Goal: Task Accomplishment & Management: Manage account settings

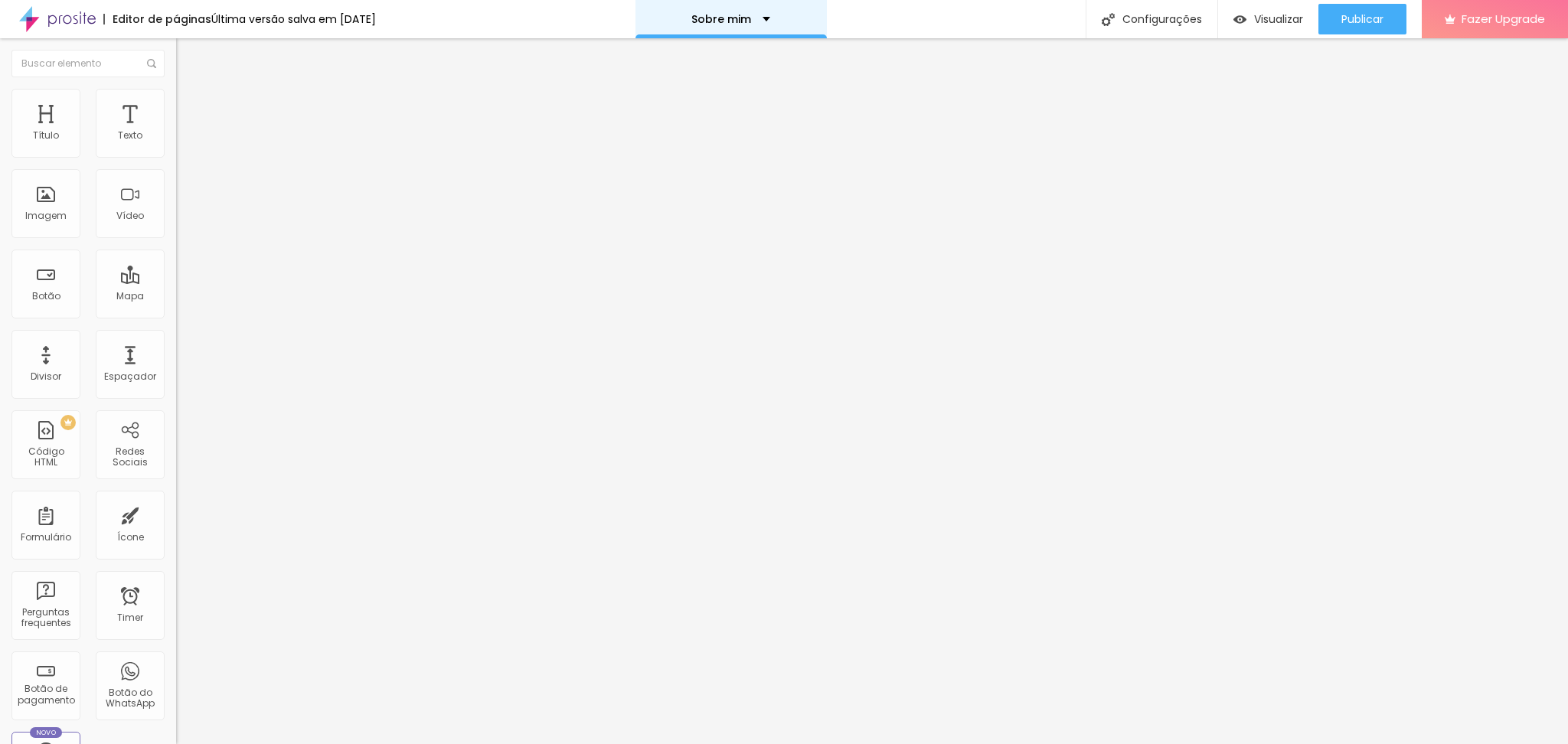
click at [736, 34] on div "Sobre mim" at bounding box center [731, 19] width 192 height 38
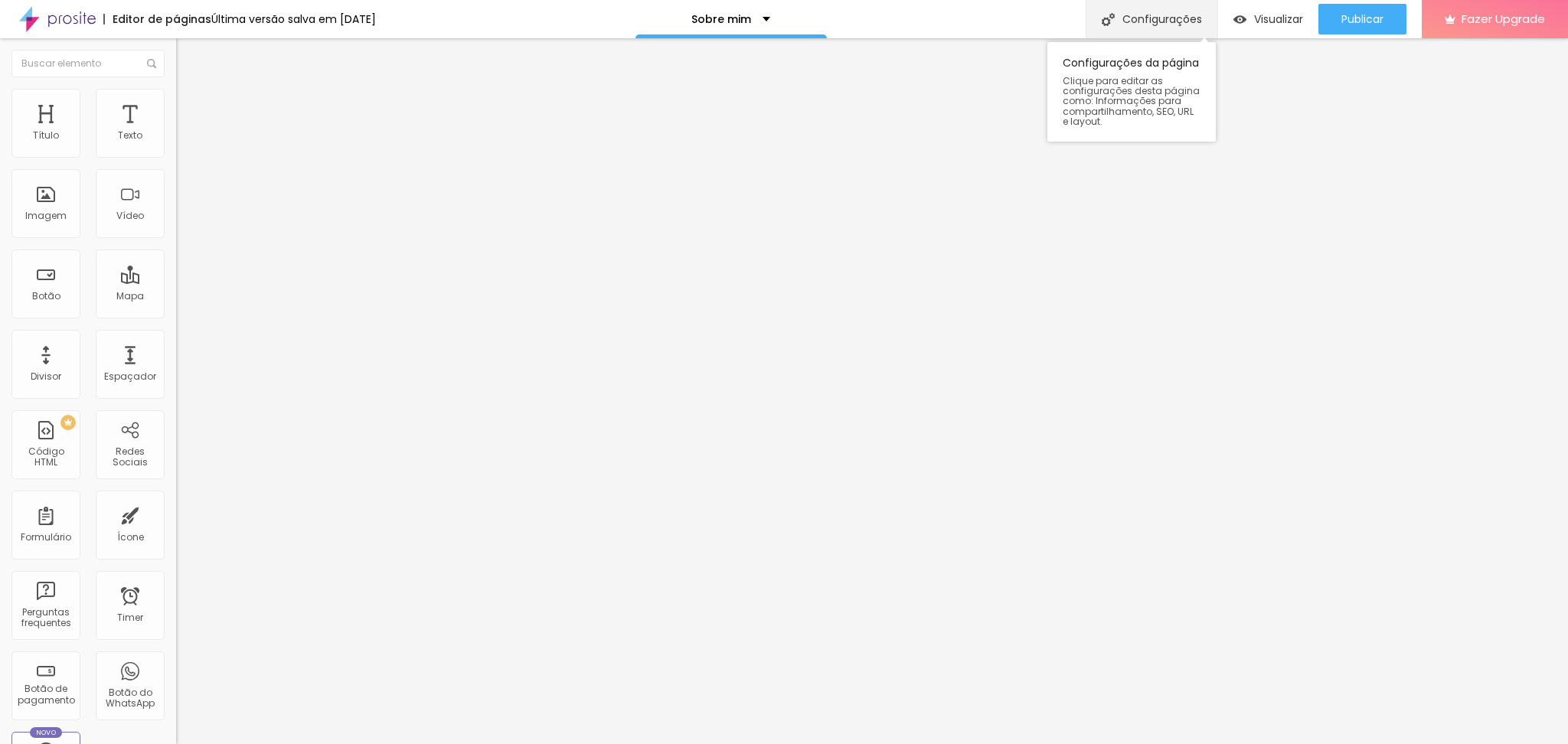
click at [1166, 12] on div "Configurações" at bounding box center [1152, 19] width 132 height 38
type input "/sobre"
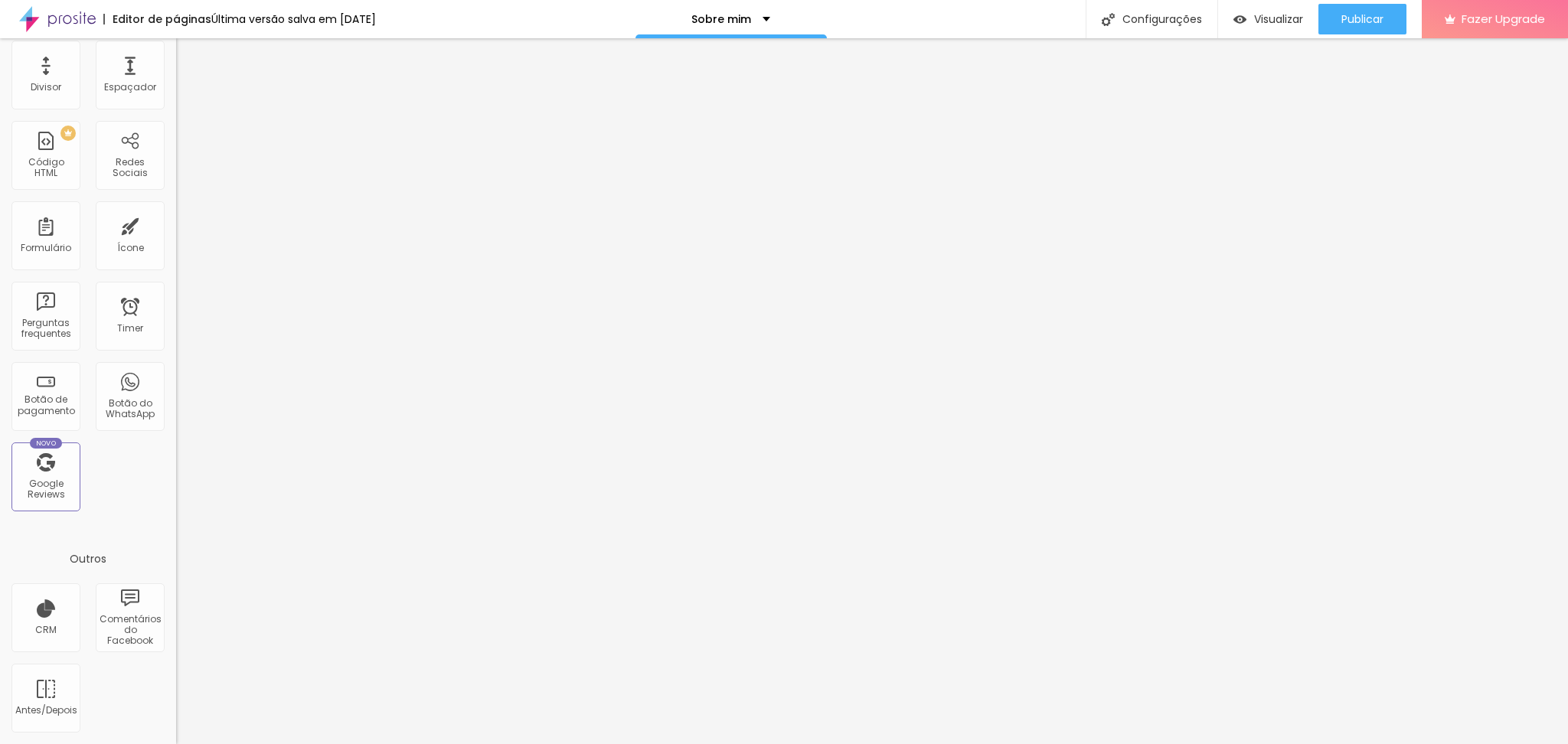
scroll to position [1012, 0]
click at [53, 282] on div "Perguntas frequentes" at bounding box center [46, 316] width 68 height 68
click at [58, 36] on img at bounding box center [58, 19] width 77 height 38
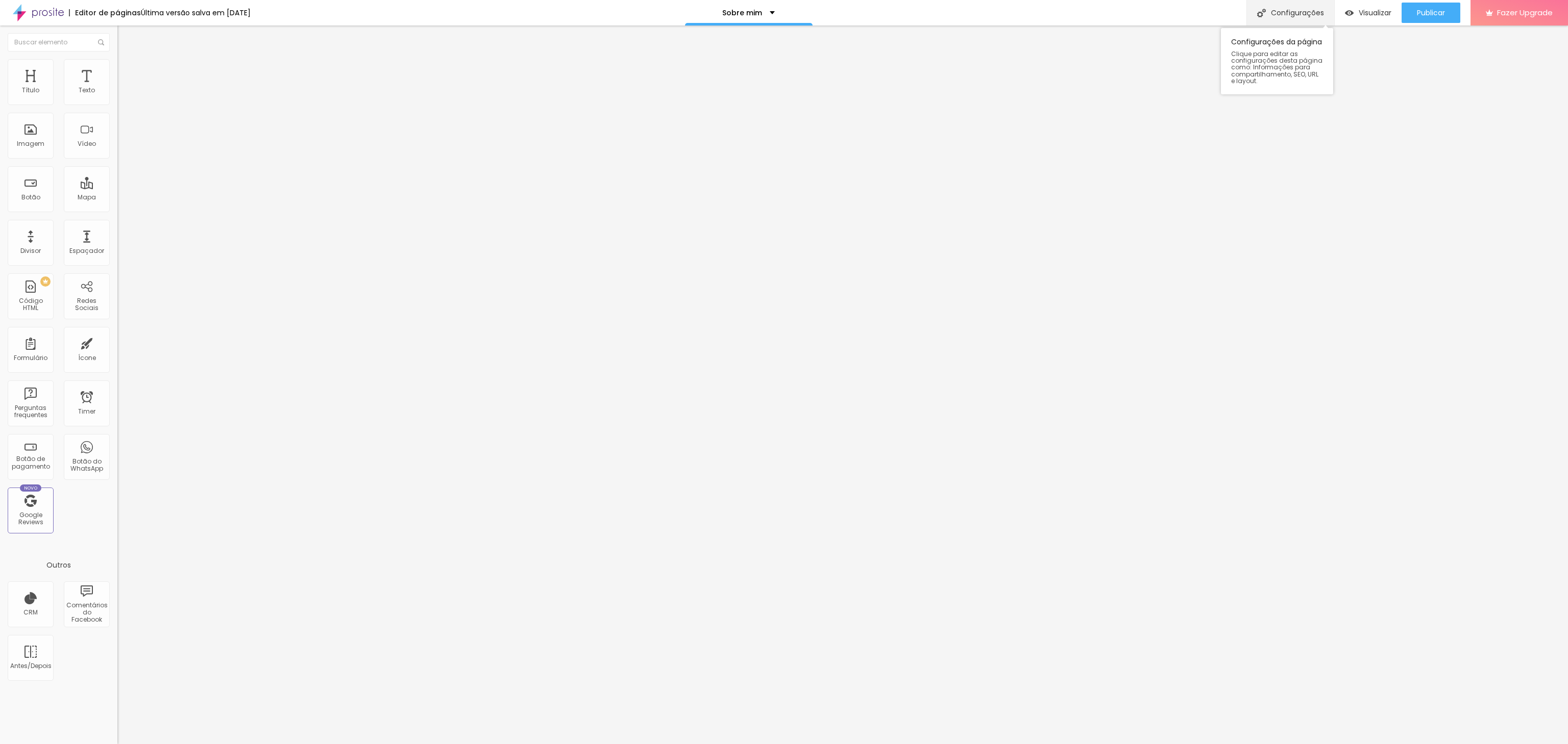
click at [1279, 18] on div "Configurações" at bounding box center [1290, 13] width 88 height 26
click at [957, 744] on div "Configurações da página" at bounding box center [784, 751] width 1568 height 15
click at [970, 744] on div at bounding box center [784, 754] width 1568 height 9
click at [762, 14] on p "Sobre mim" at bounding box center [742, 13] width 40 height 7
click at [719, 44] on link "Contato" at bounding box center [702, 39] width 33 height 11
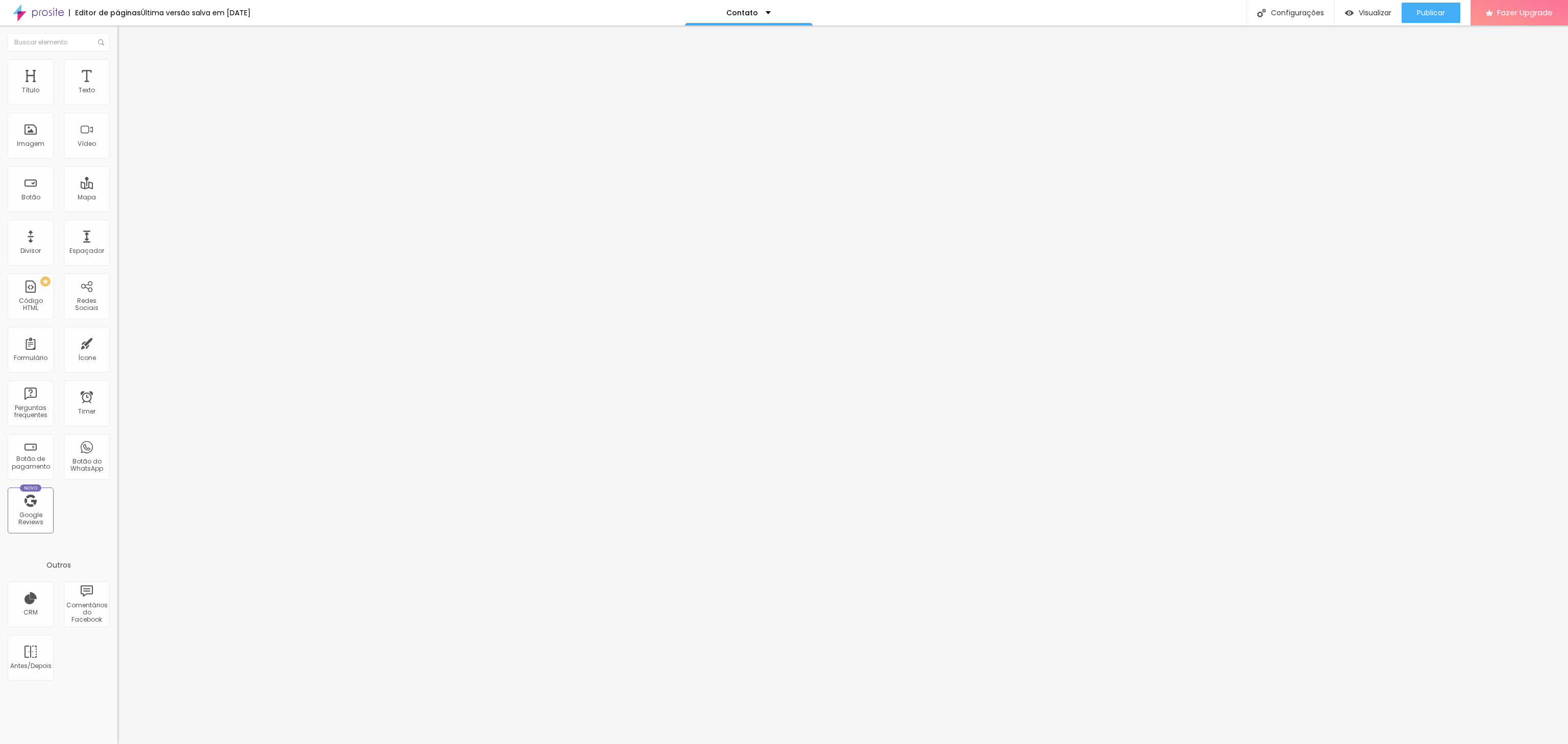
click at [117, 65] on ul "Estilo Avançado" at bounding box center [176, 59] width 117 height 21
click at [117, 65] on li "Avançado" at bounding box center [176, 64] width 117 height 10
drag, startPoint x: 25, startPoint y: 105, endPoint x: 24, endPoint y: 96, distance: 9.1
click at [117, 188] on div at bounding box center [176, 192] width 117 height 9
drag, startPoint x: 24, startPoint y: 96, endPoint x: 78, endPoint y: 96, distance: 54.0
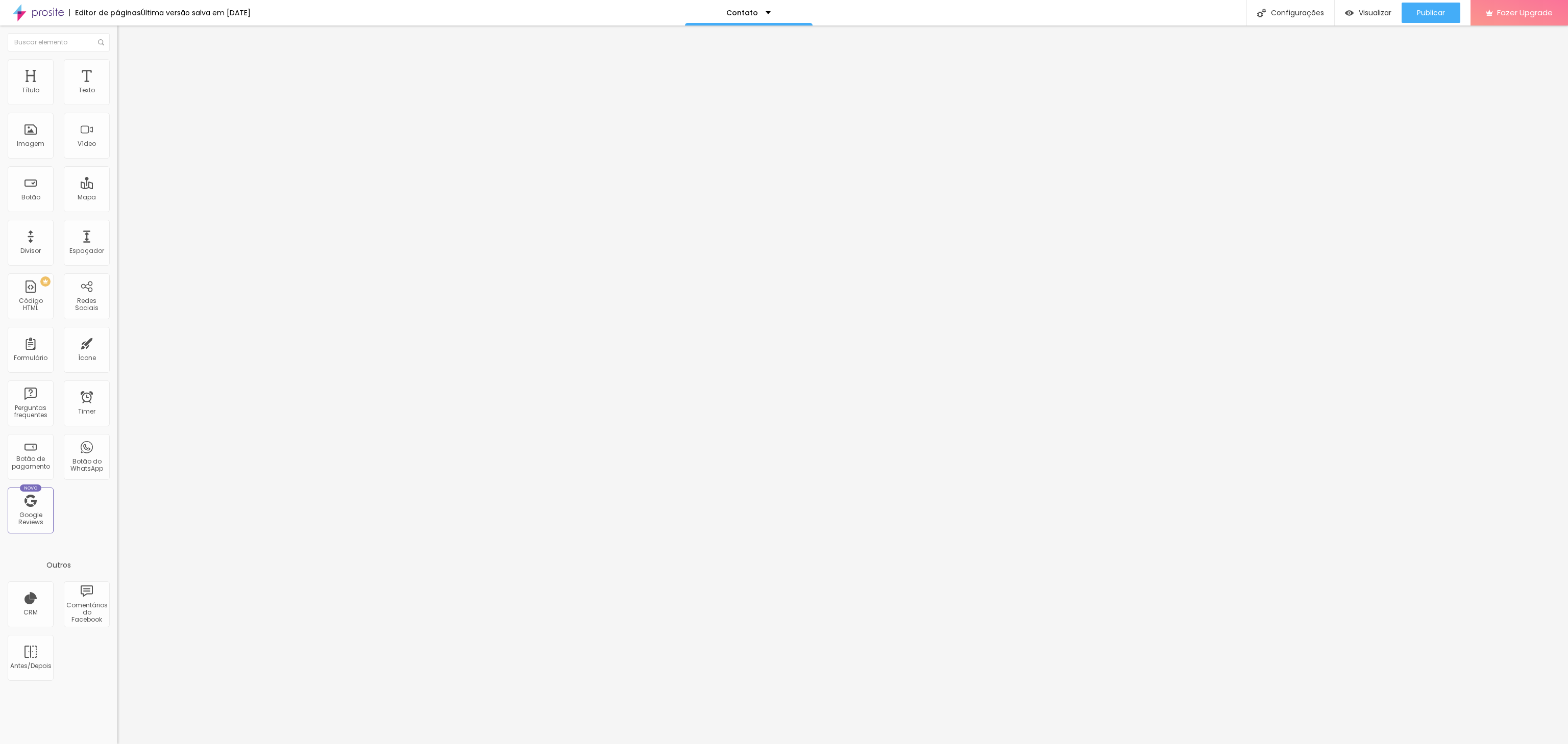
click at [117, 188] on div at bounding box center [176, 192] width 117 height 9
type input "17"
type input "44"
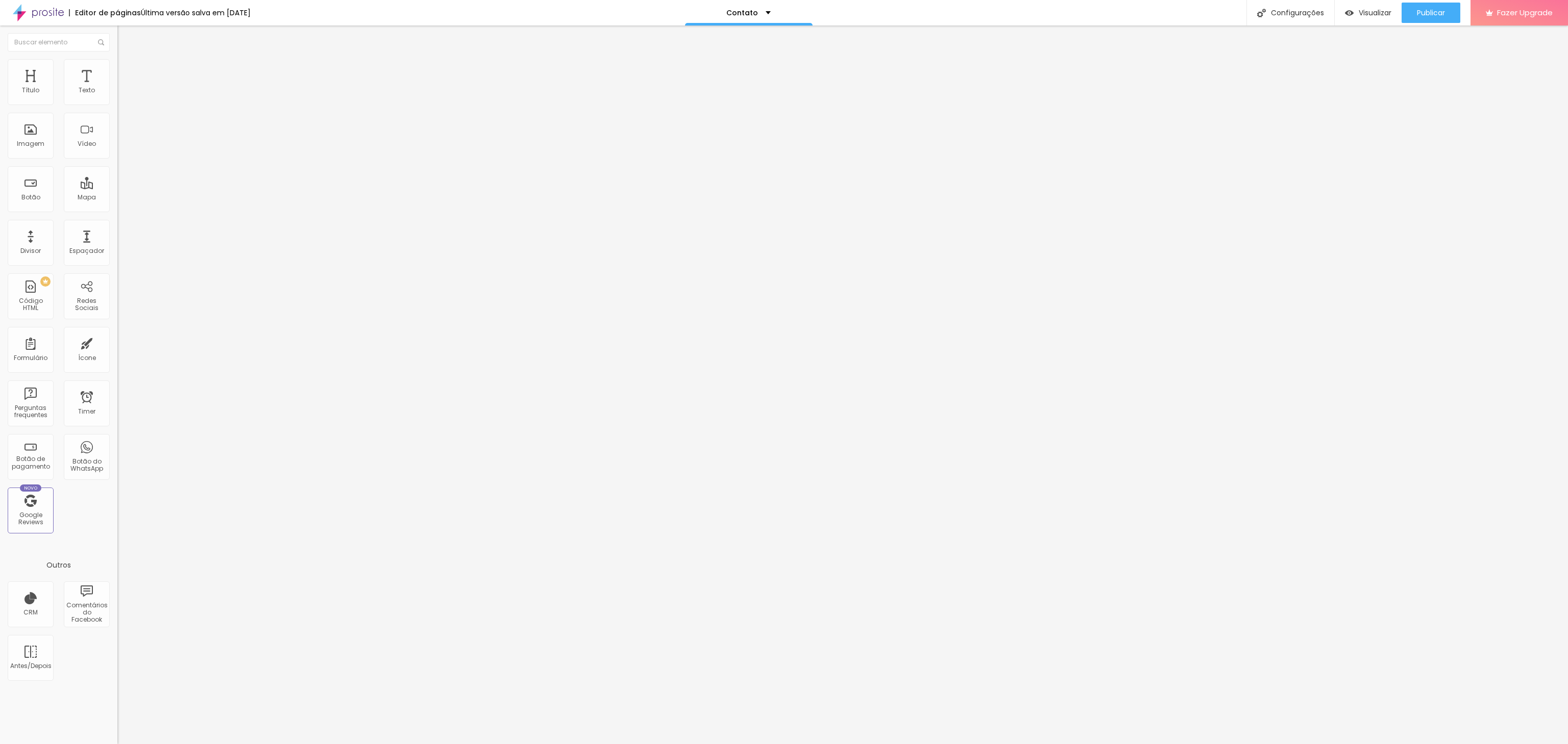
type input "46"
type input "48"
type input "50"
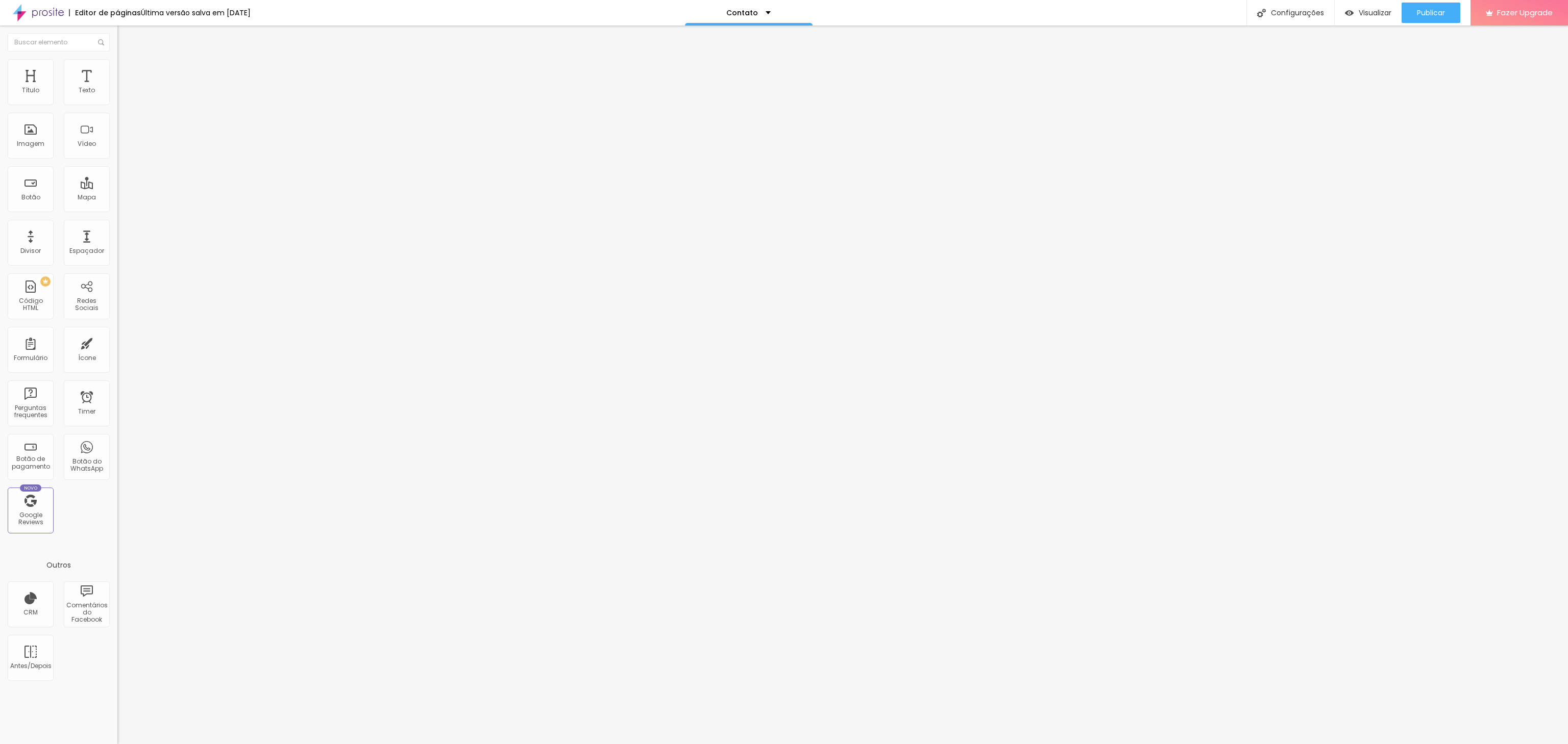
type input "50"
type input "51"
type input "52"
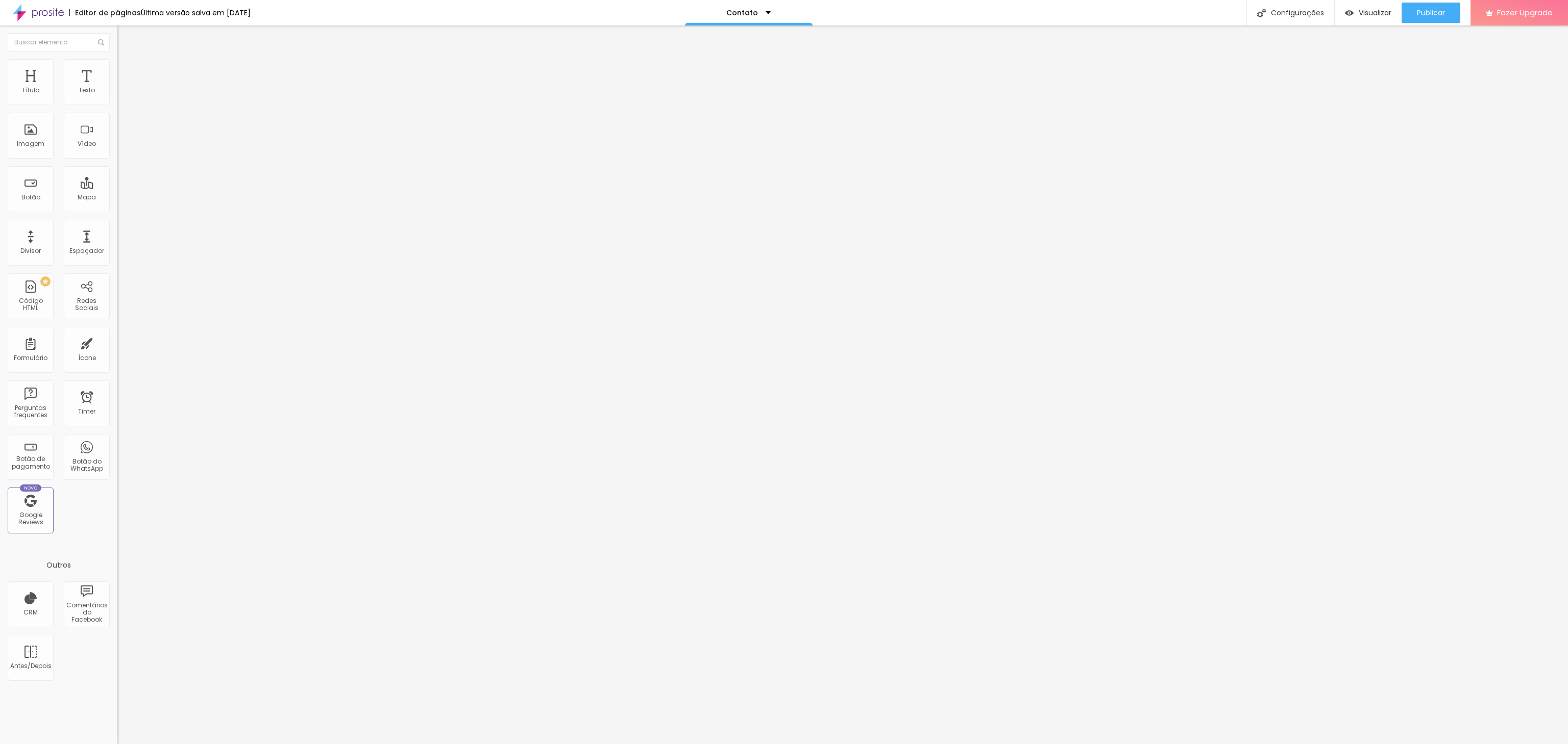
type input "53"
type input "55"
type input "59"
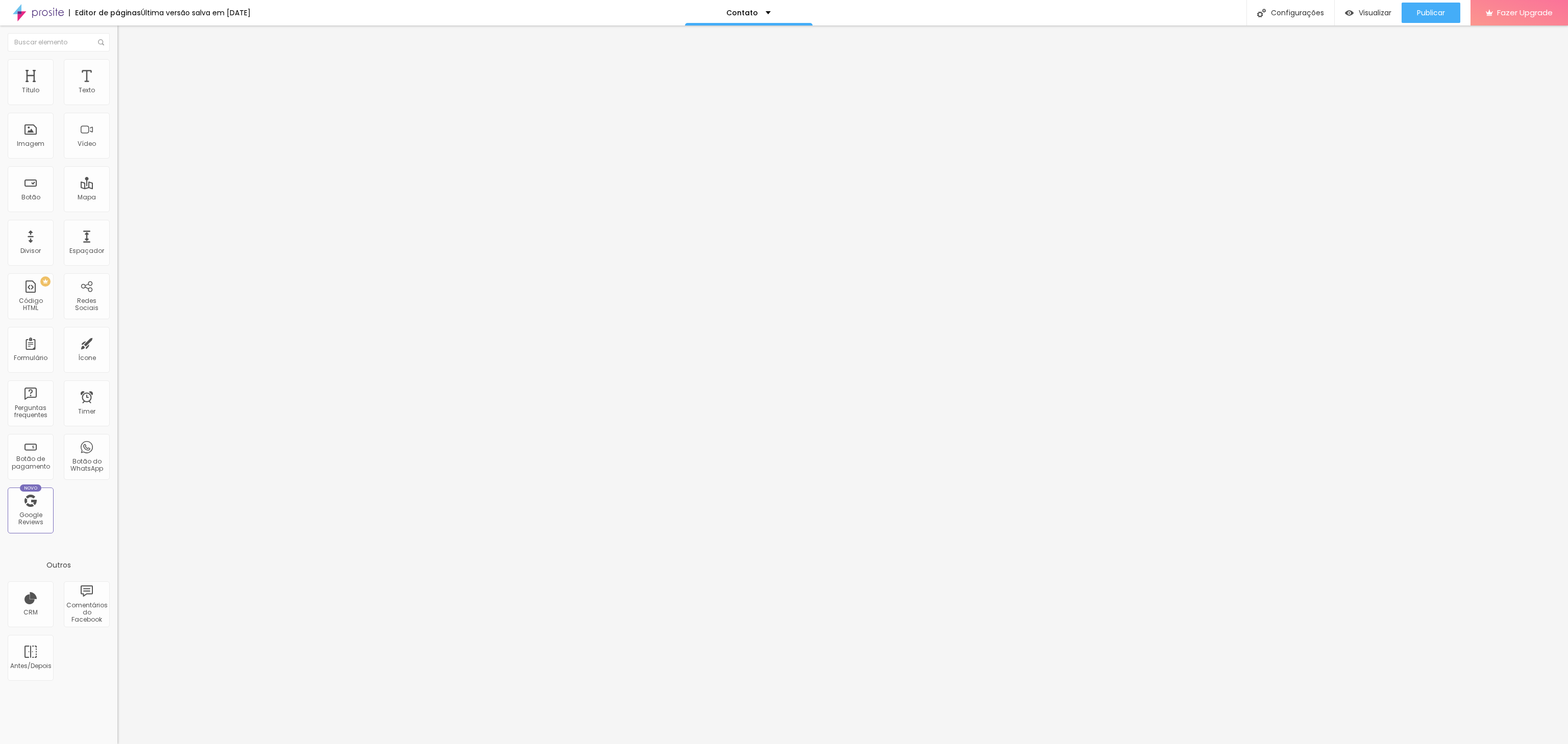
type input "59"
type input "61"
type input "65"
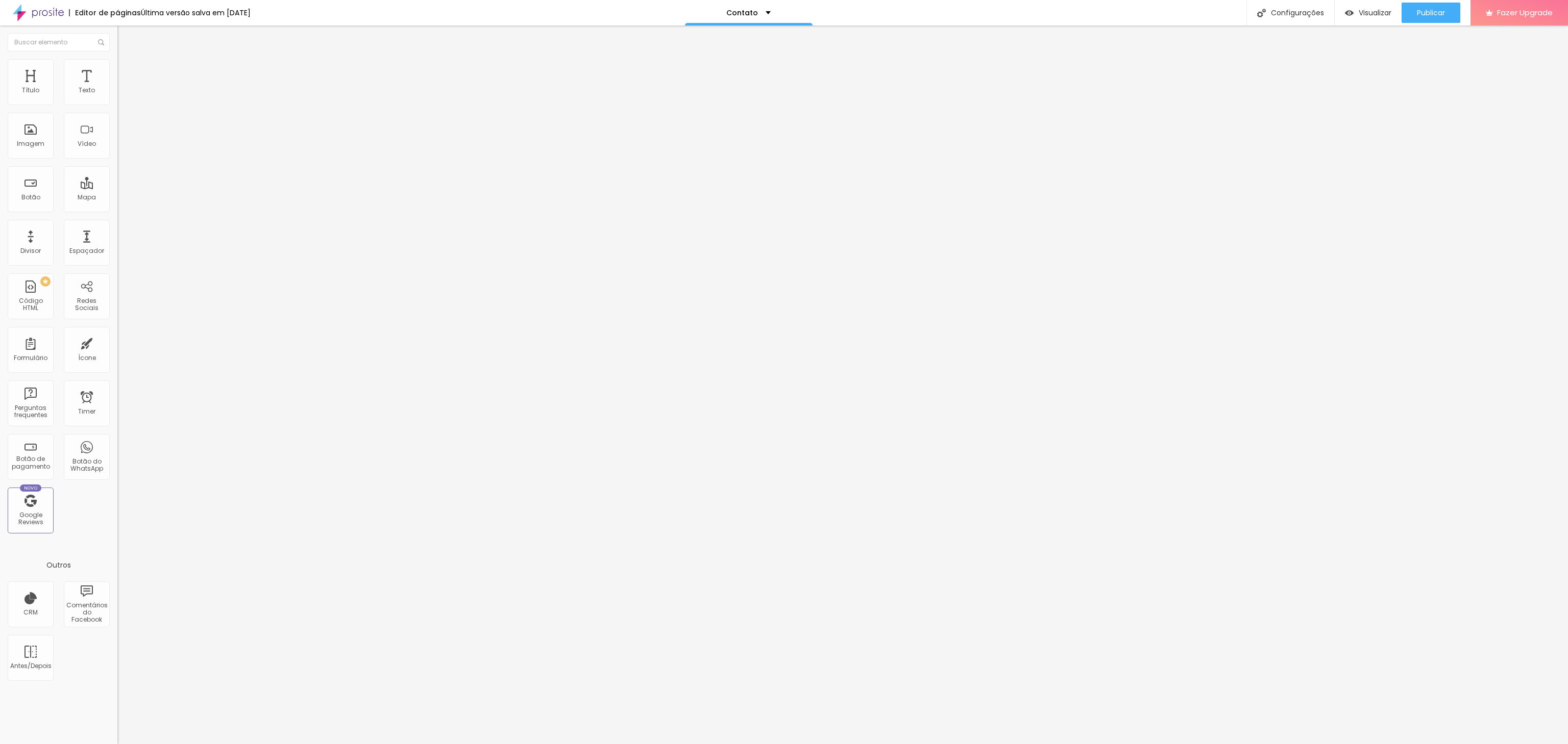
type input "73"
type input "77"
type input "88"
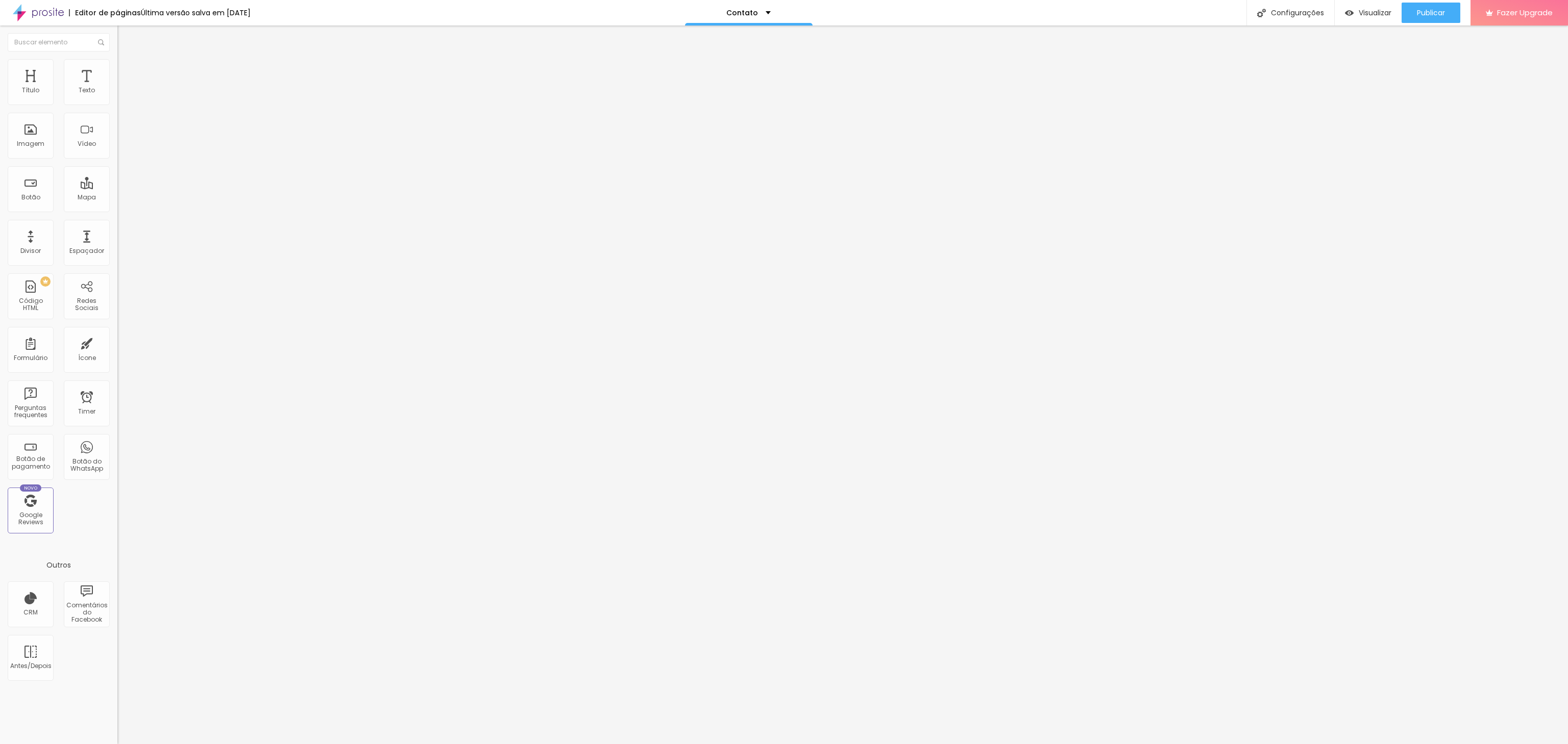
type input "88"
type input "96"
type input "100"
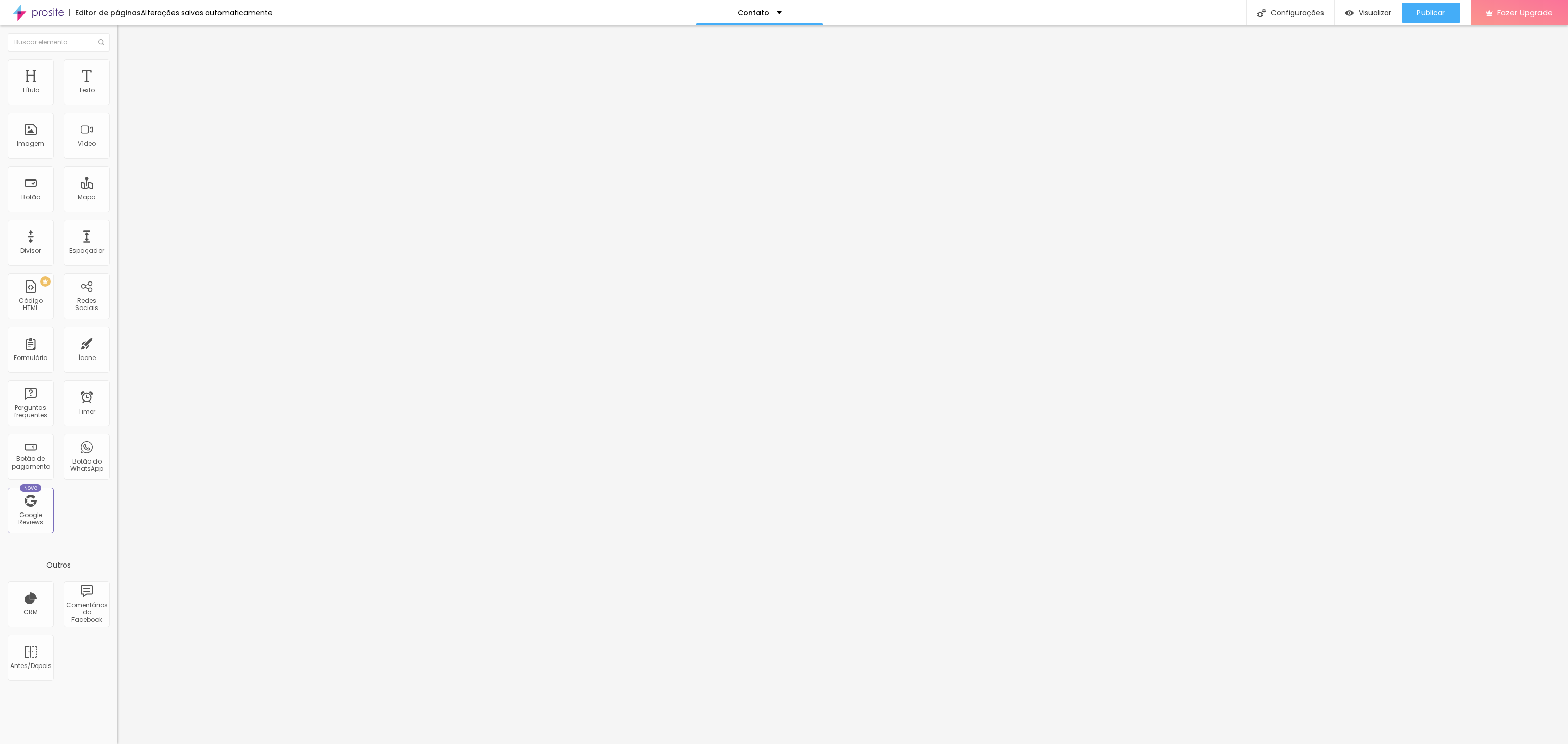
drag, startPoint x: 25, startPoint y: 100, endPoint x: 115, endPoint y: 96, distance: 90.1
type input "100"
click at [117, 188] on input "range" at bounding box center [150, 192] width 66 height 8
click at [1423, 9] on span "Publicar" at bounding box center [1431, 12] width 28 height 8
click at [44, 15] on img at bounding box center [38, 13] width 51 height 26
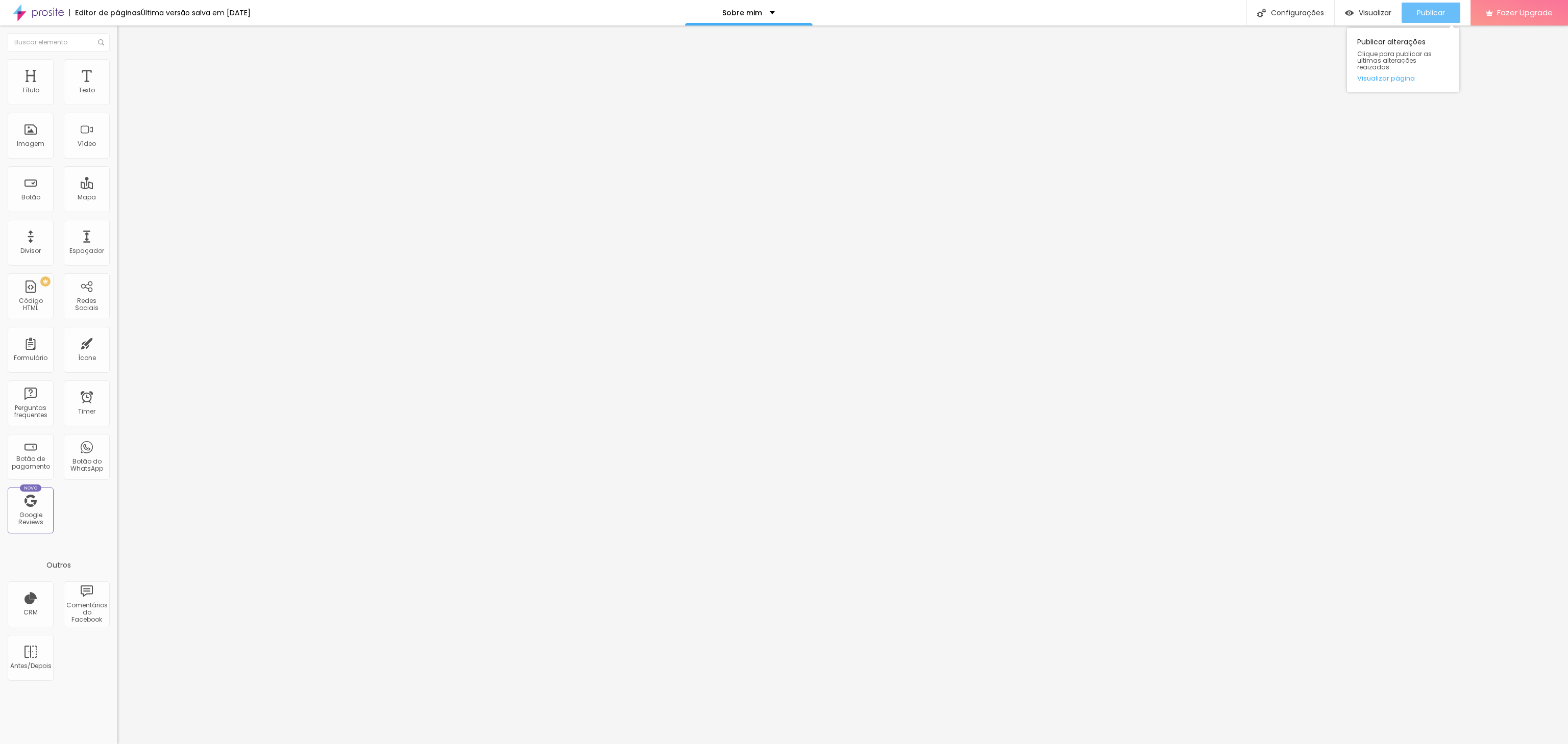
click at [1431, 21] on div "Publicar" at bounding box center [1431, 13] width 28 height 21
drag, startPoint x: 44, startPoint y: 218, endPoint x: 80, endPoint y: 217, distance: 36.0
click at [117, 241] on div at bounding box center [176, 245] width 117 height 9
type input "75"
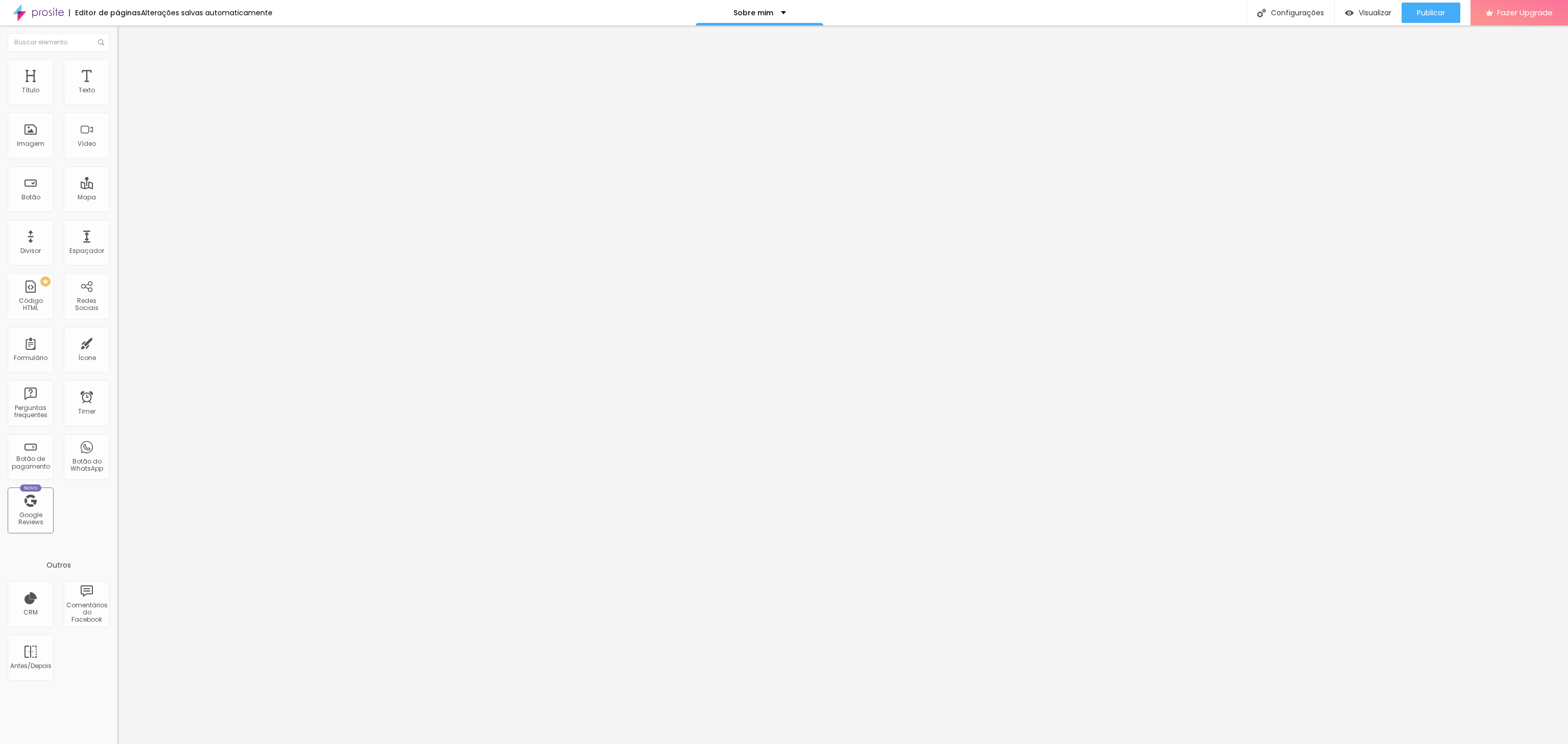
click at [117, 241] on input "range" at bounding box center [150, 245] width 66 height 8
type input "71"
type input "67"
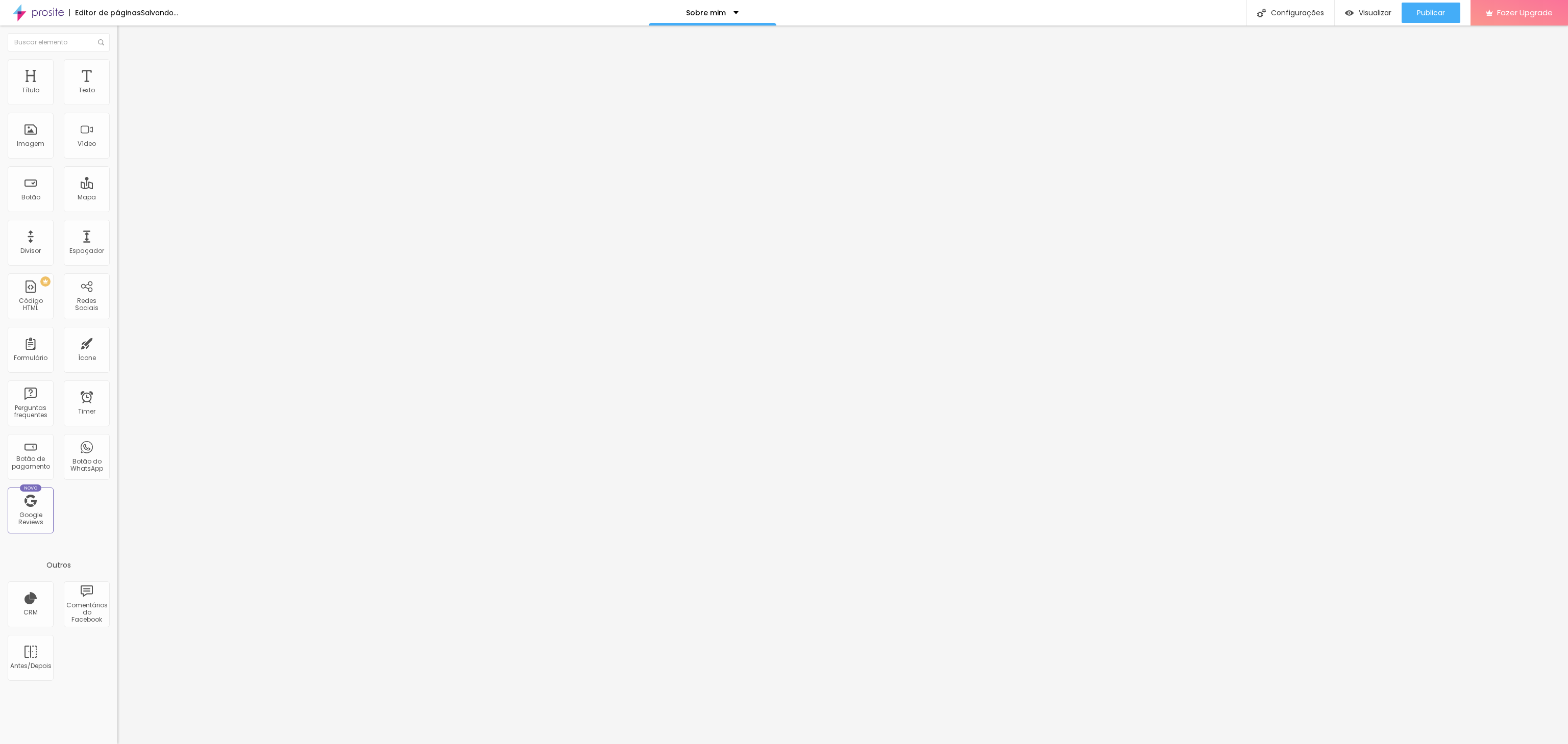
type input "62"
type input "58"
type input "54"
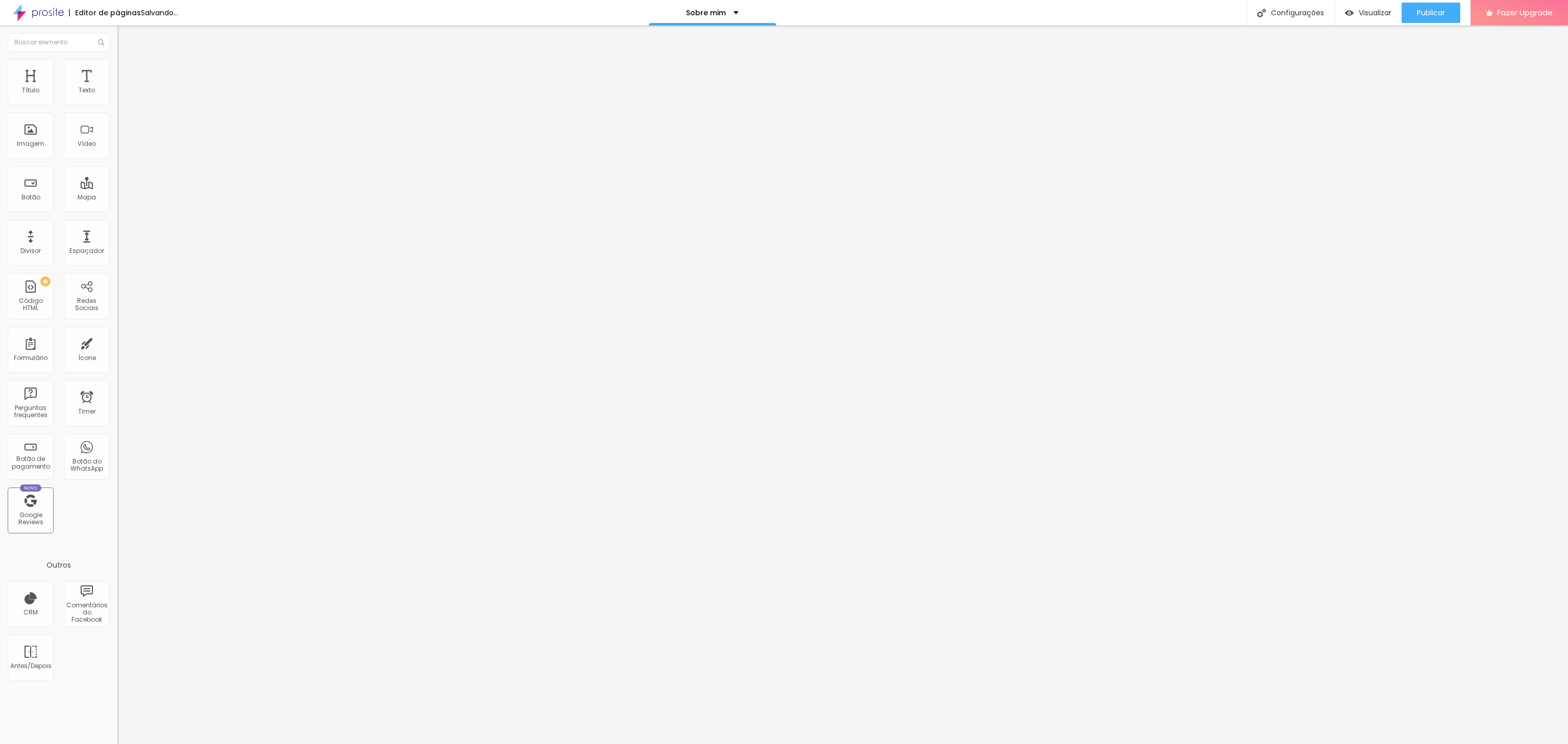
type input "54"
type input "51"
type input "48"
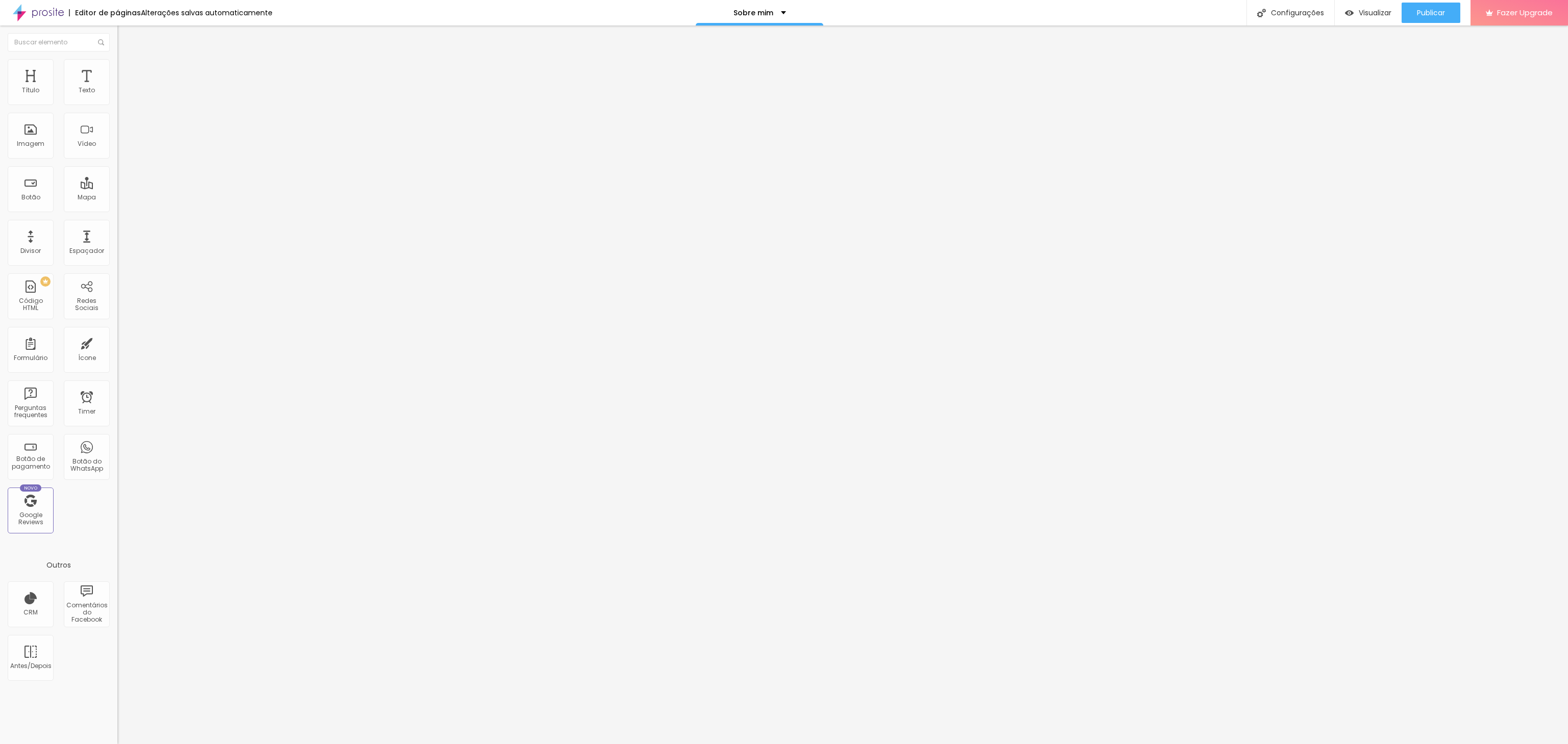
type input "46"
type input "45"
type input "46"
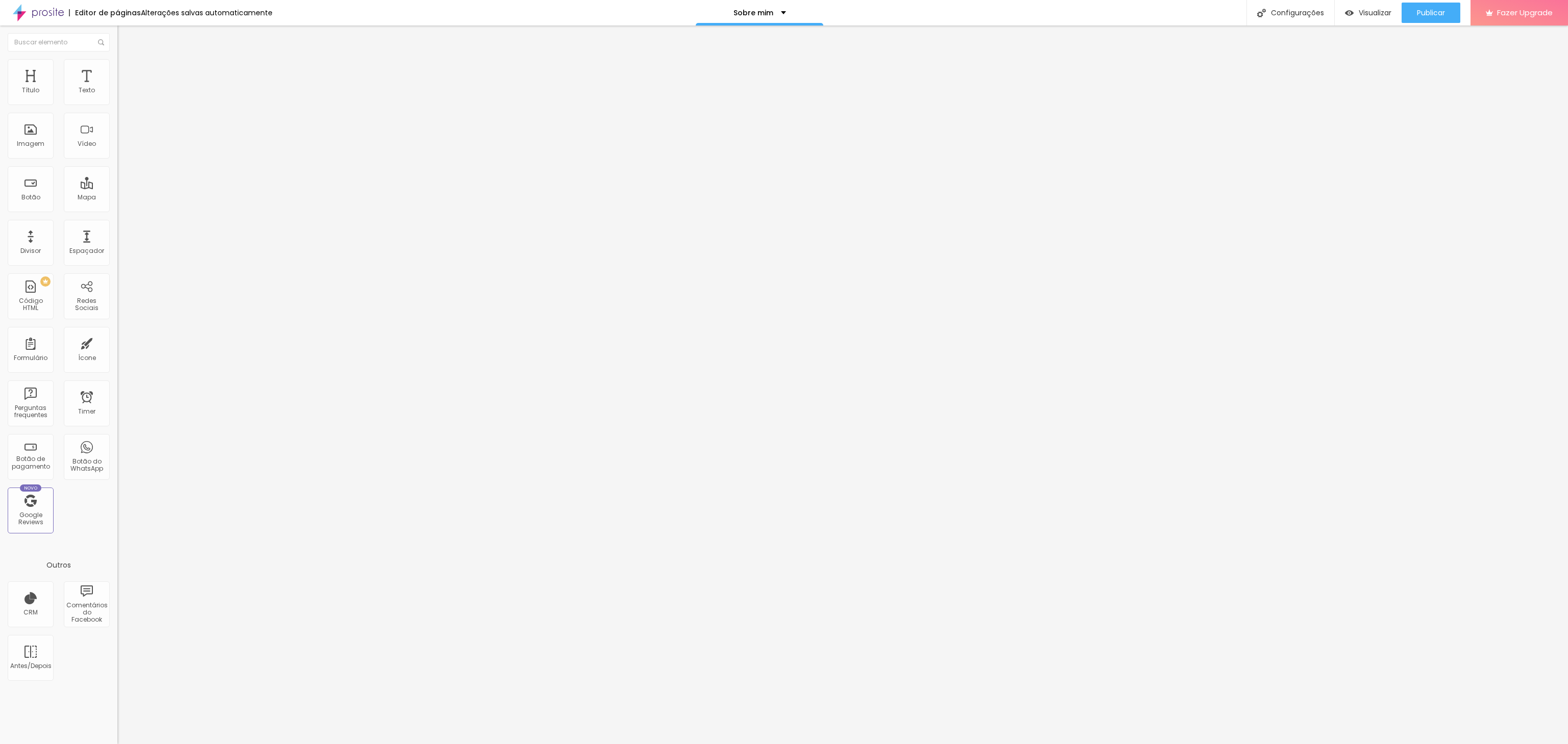
type input "46"
type input "48"
type input "49"
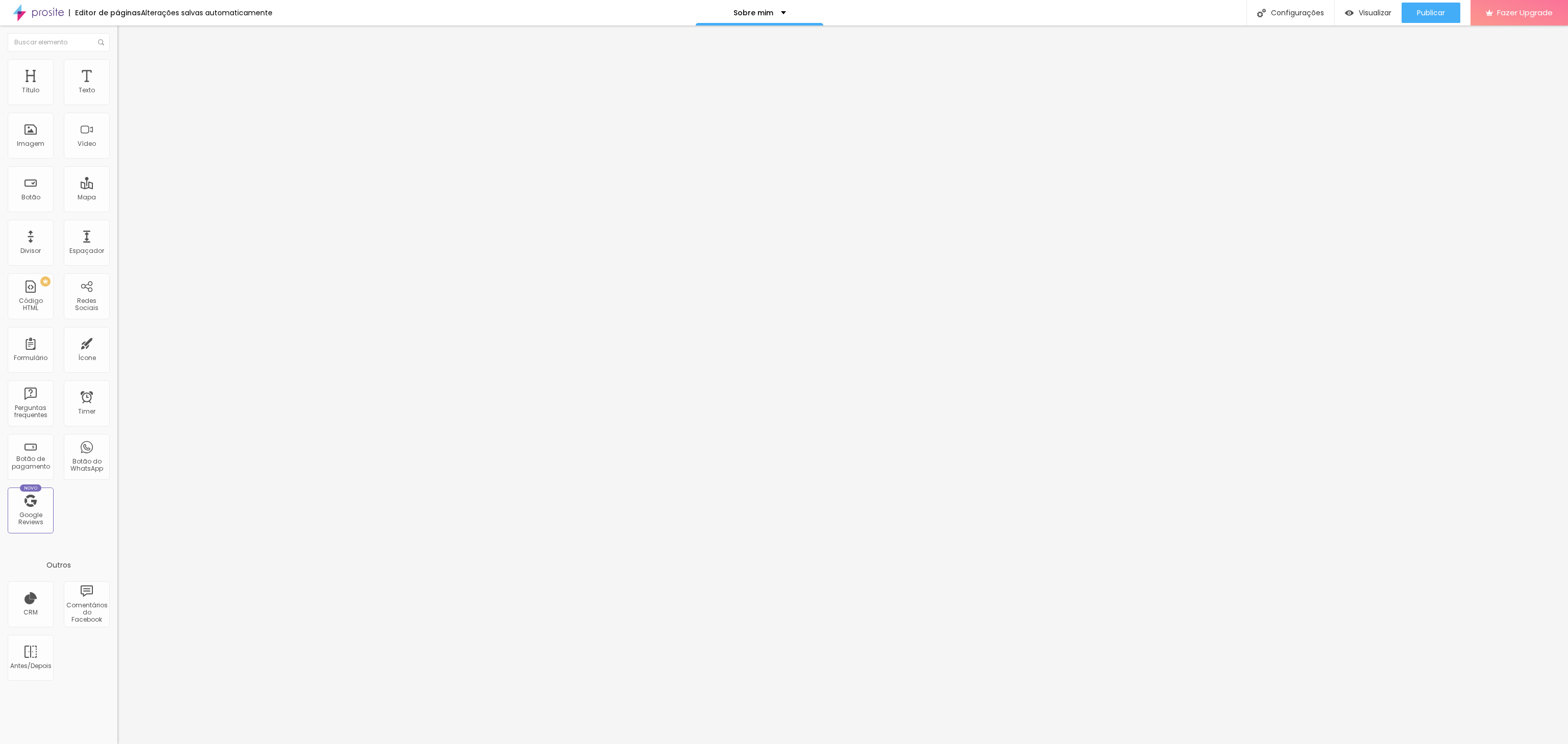
type input "50"
type input "52"
type input "55"
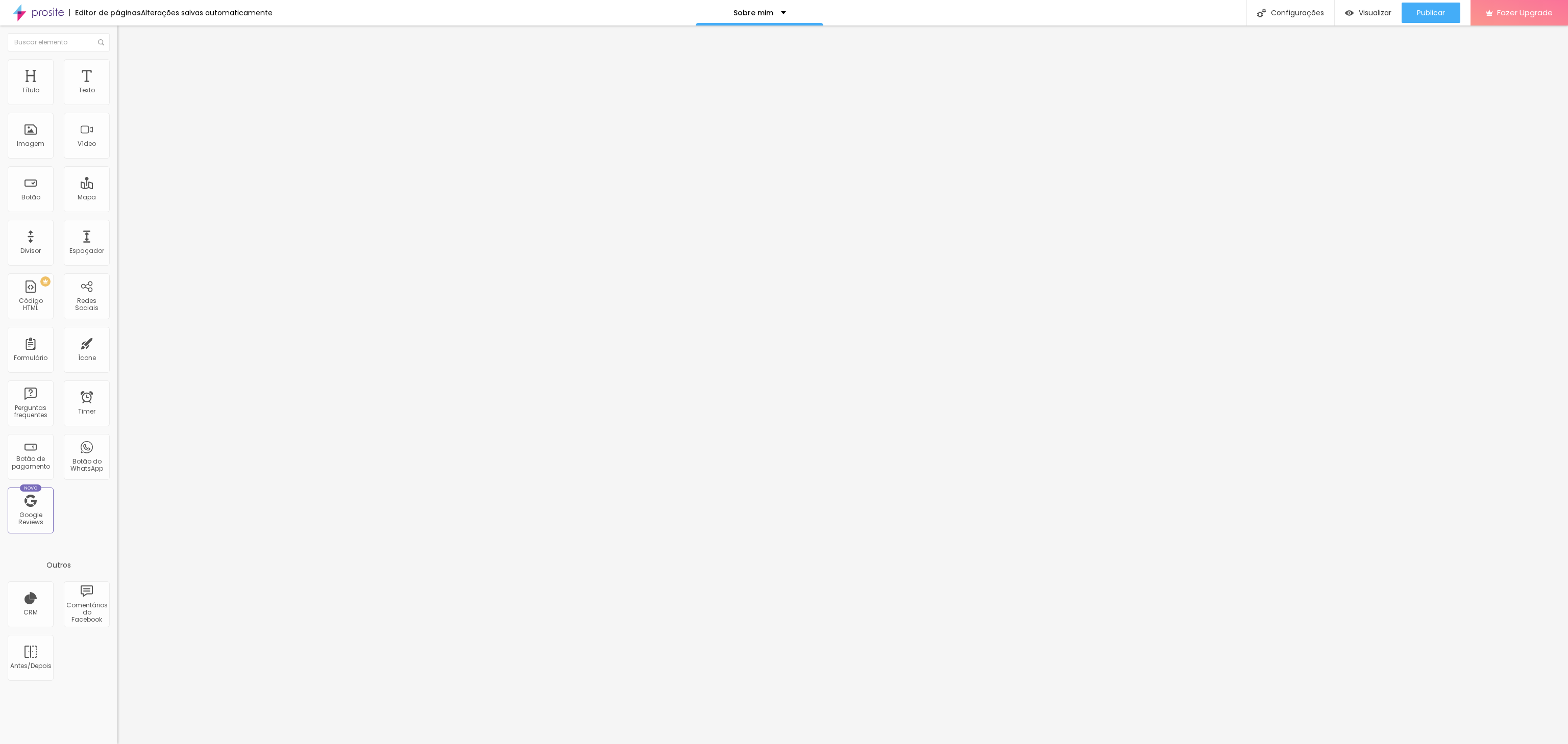
type input "55"
type input "59"
type input "61"
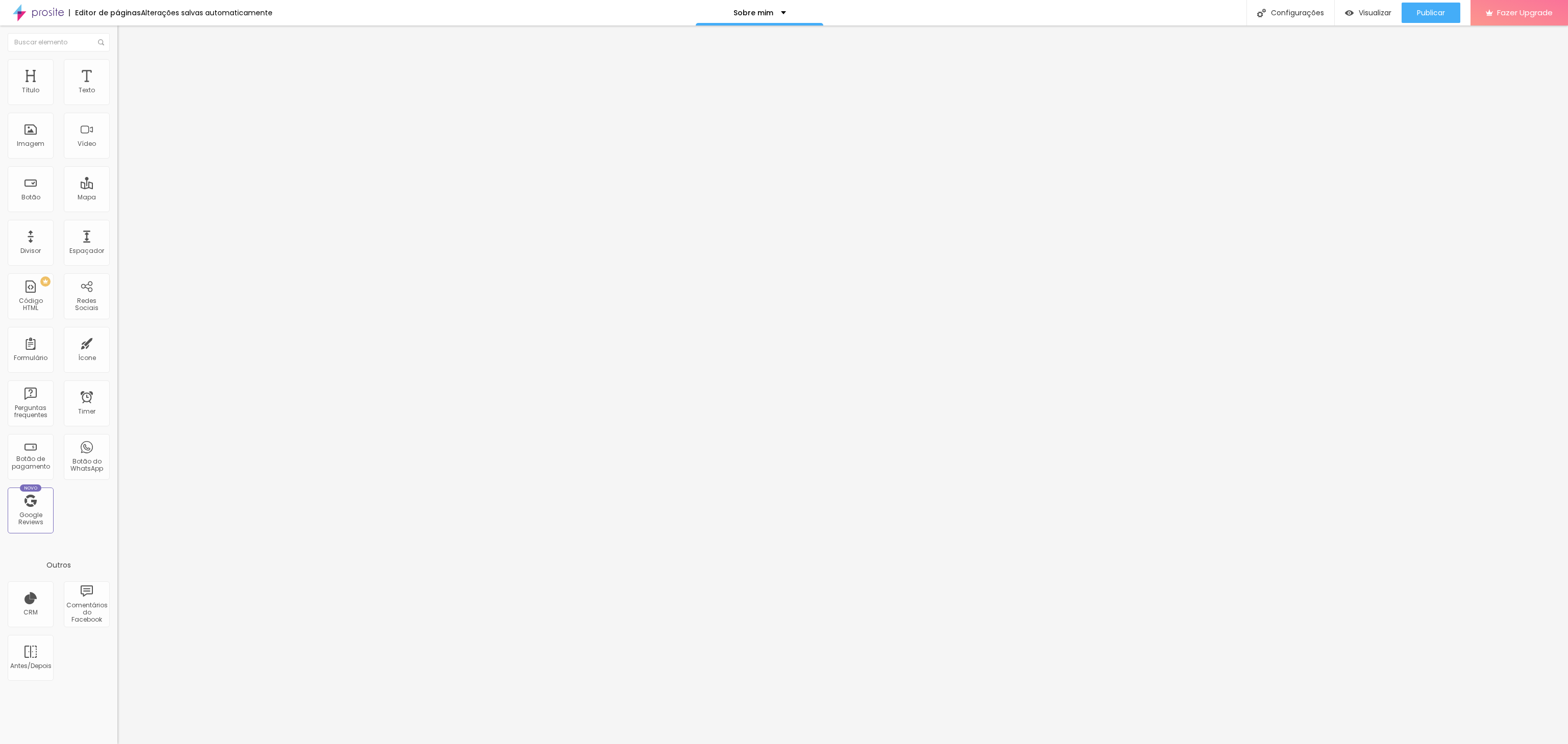
type input "62"
type input "63"
type input "65"
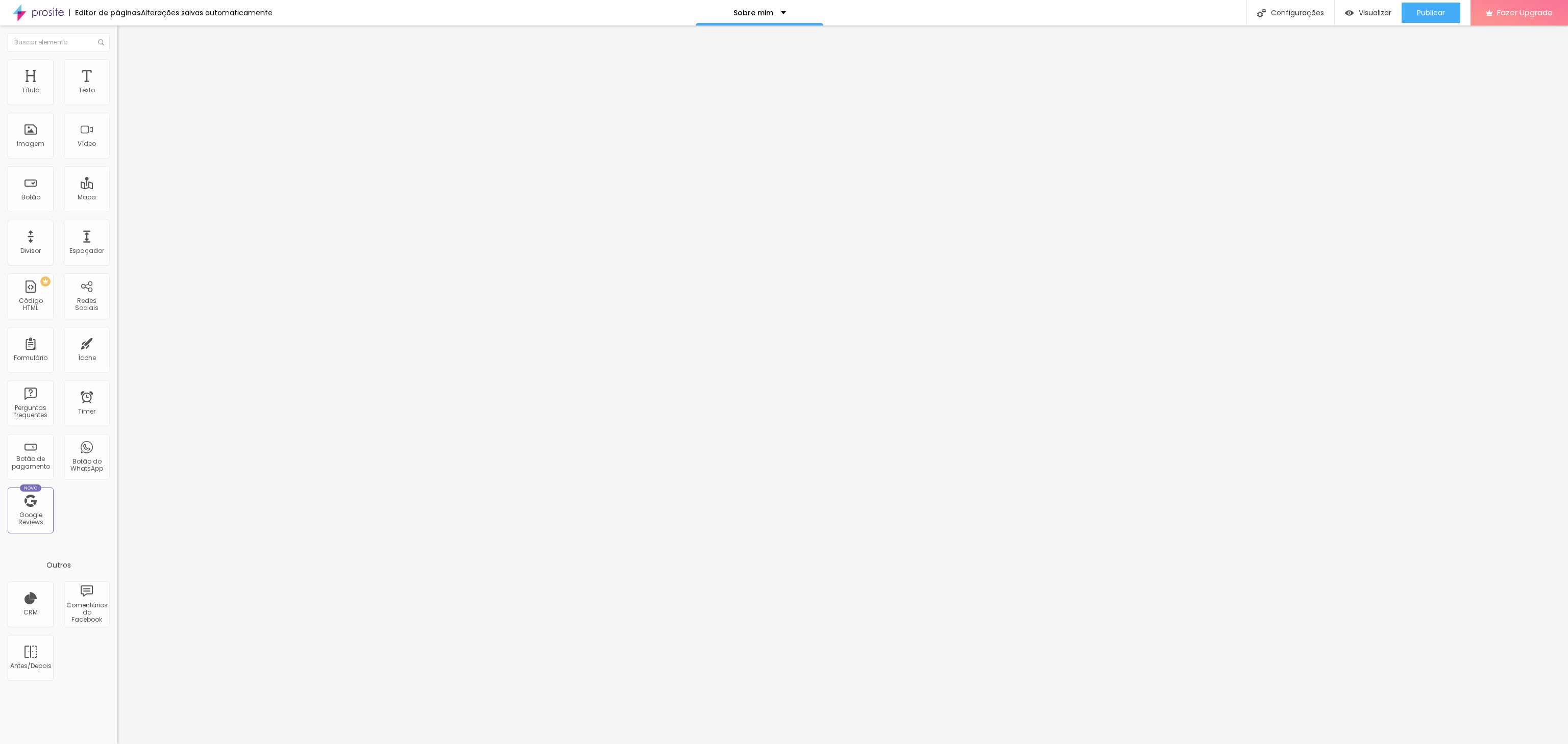
type input "65"
type input "66"
type input "67"
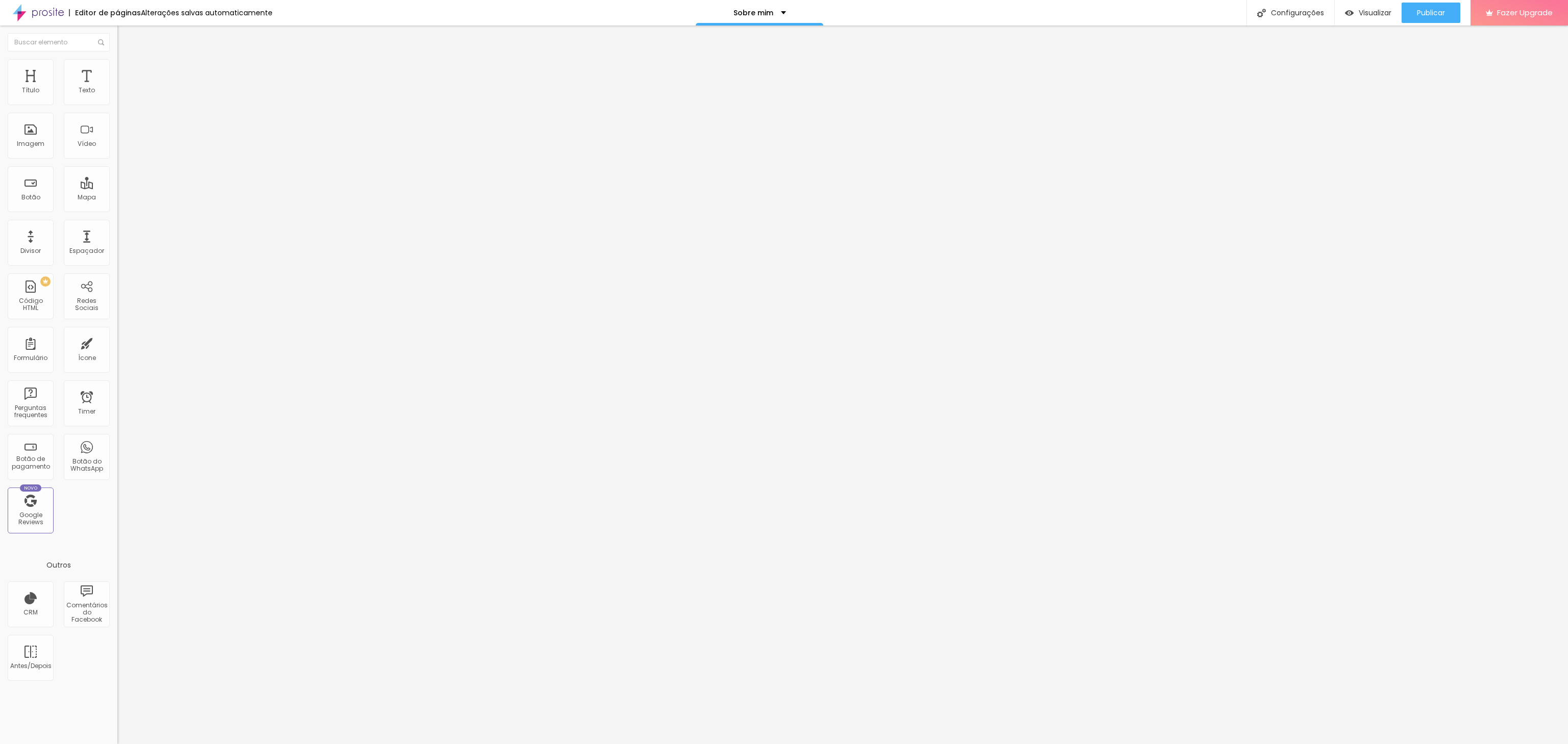
type input "69"
type input "70"
type input "71"
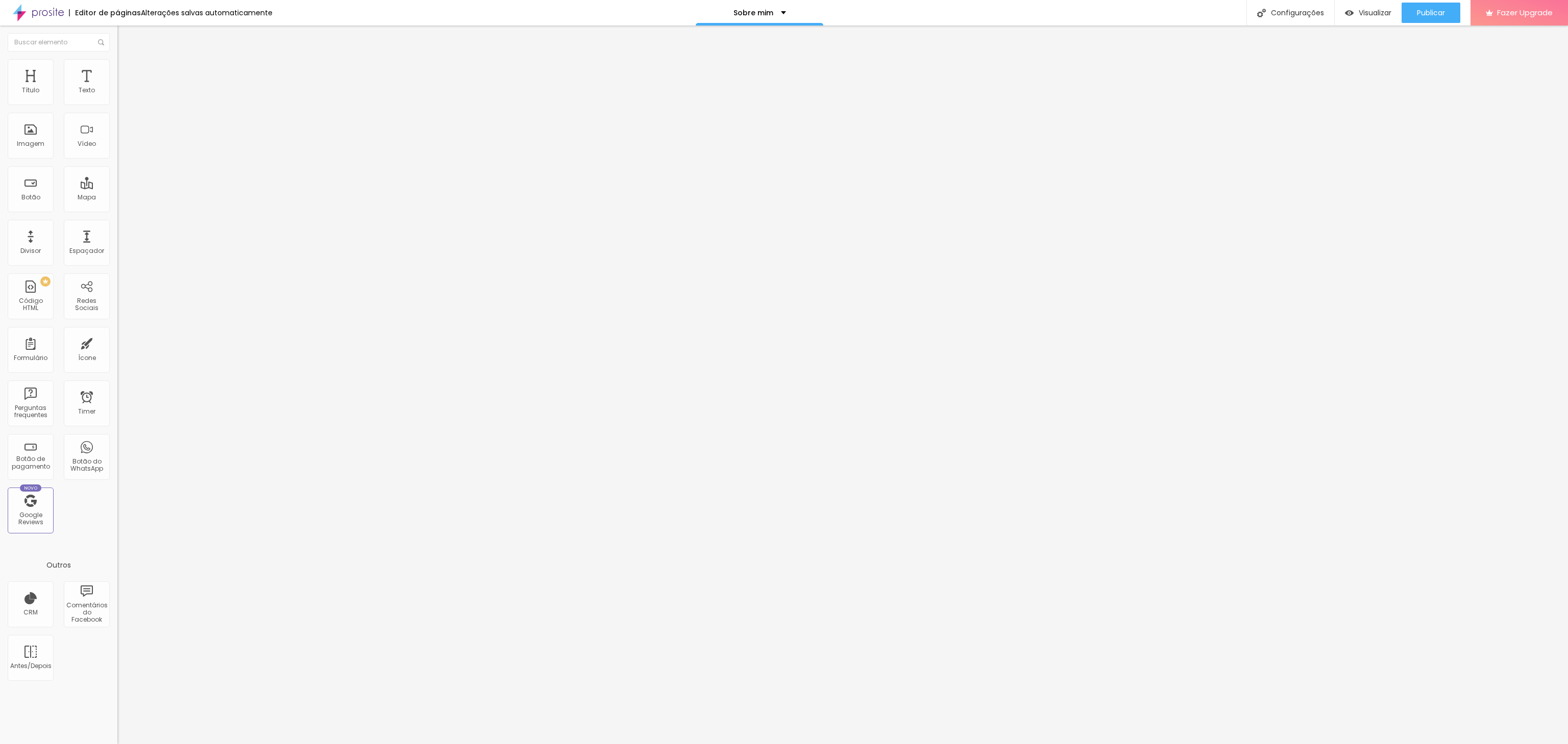
type input "71"
type input "72"
type input "78"
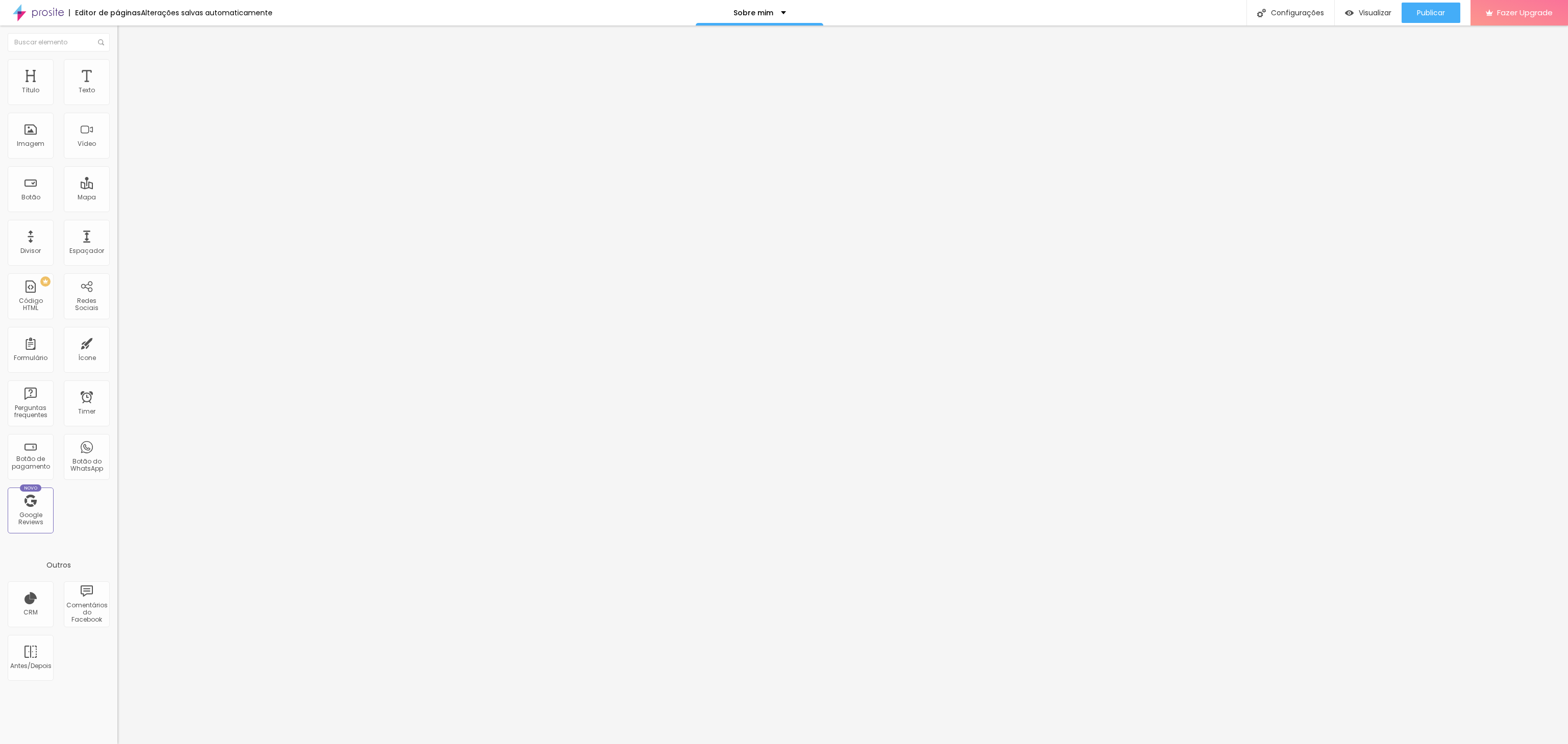
type input "79"
type input "82"
type input "83"
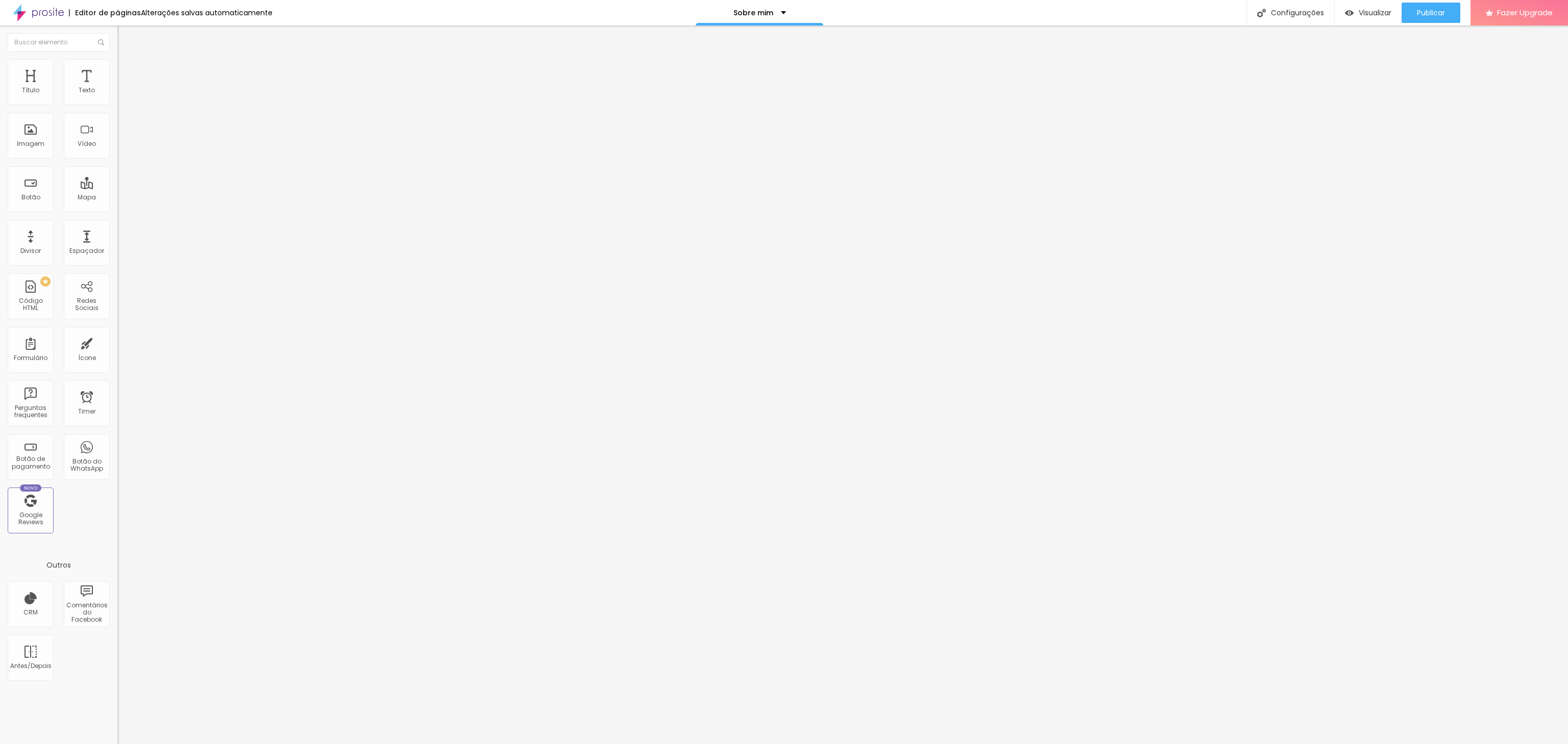
type input "83"
type input "84"
type input "85"
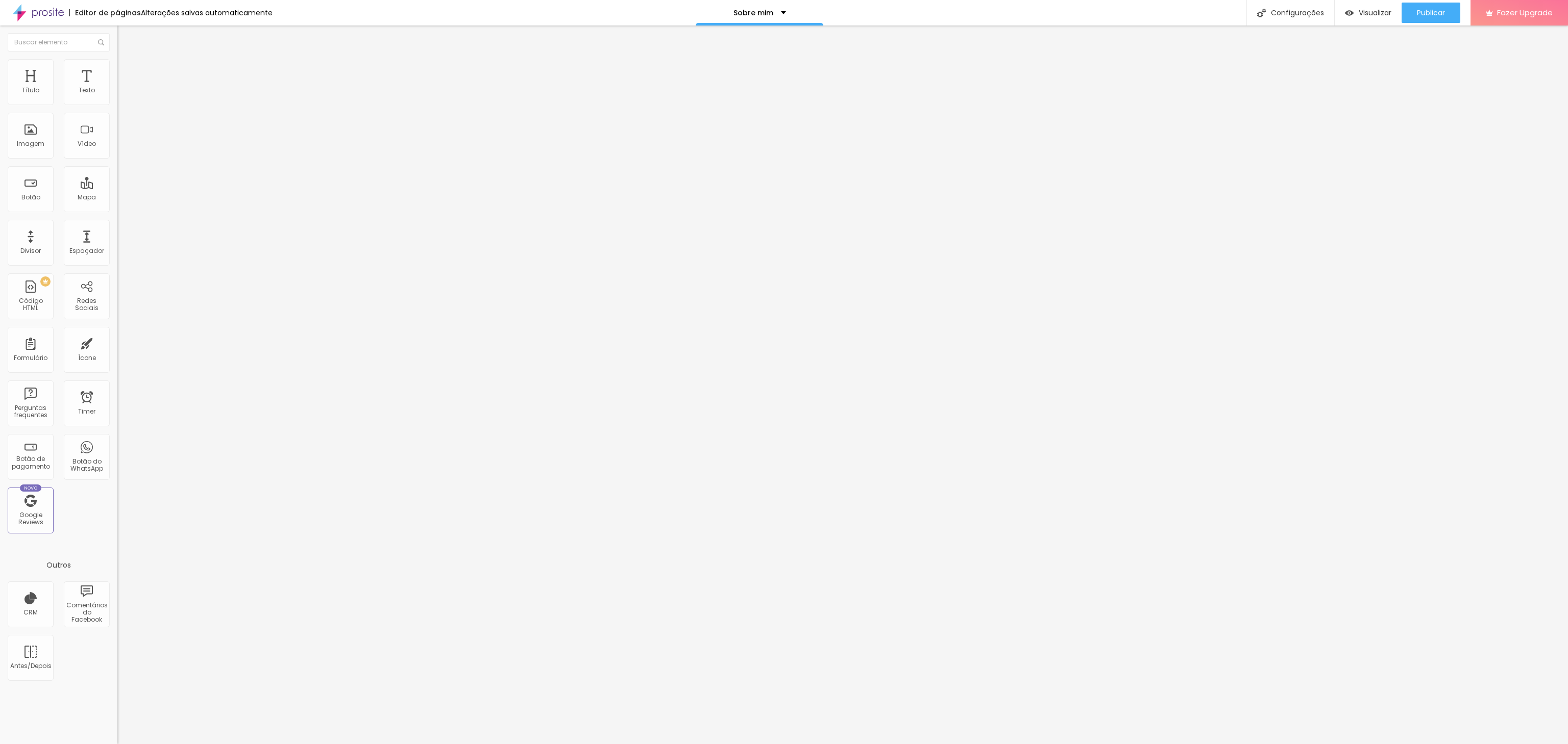
type input "86"
type input "88"
type input "91"
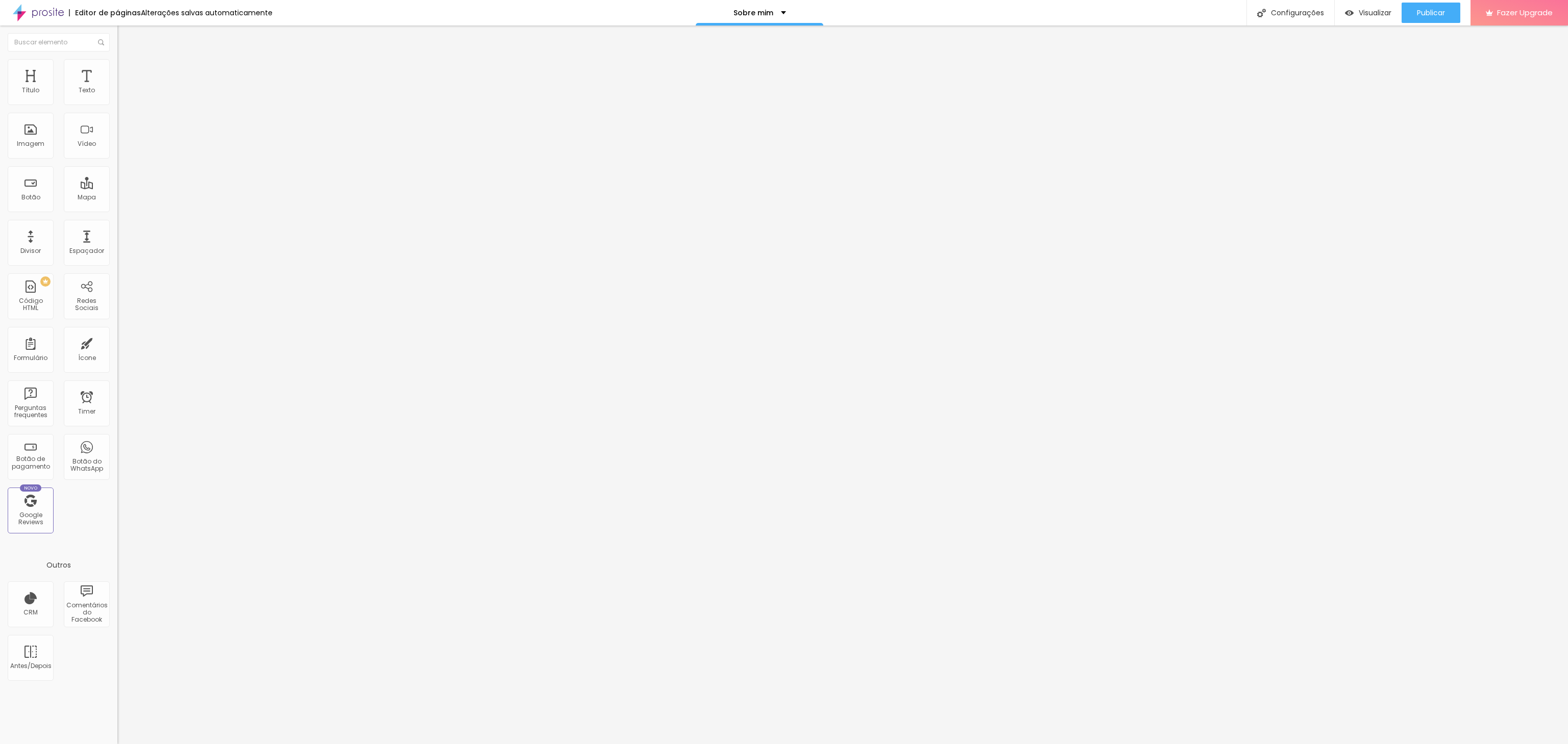
type input "91"
type input "95"
type input "100"
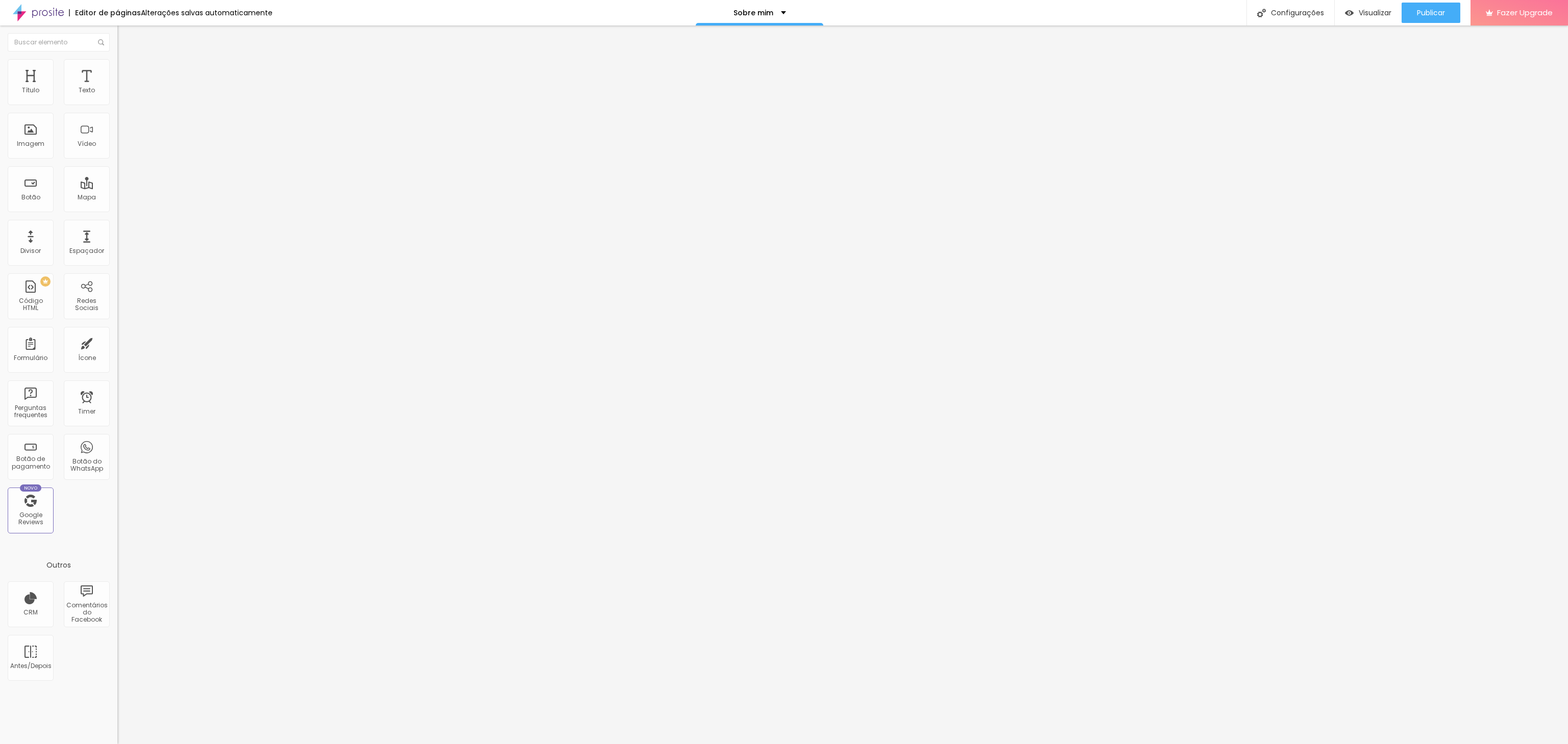
drag, startPoint x: 68, startPoint y: 212, endPoint x: 124, endPoint y: 217, distance: 56.2
type input "100"
click at [124, 241] on input "range" at bounding box center [150, 245] width 66 height 8
click at [1443, 11] on span "Publicar" at bounding box center [1431, 12] width 28 height 8
click at [1435, 11] on span "Publicar" at bounding box center [1431, 12] width 28 height 8
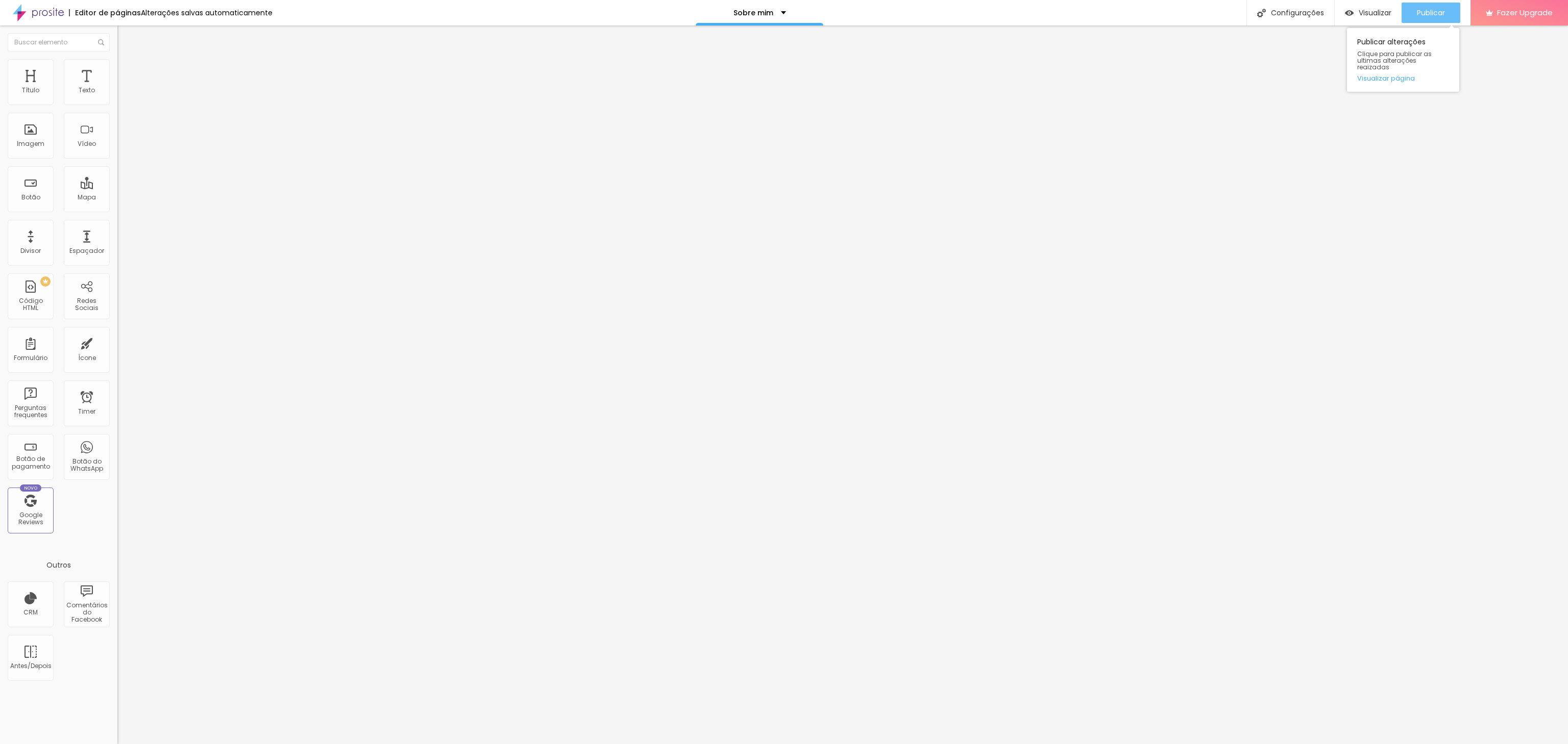
click at [1431, 15] on span "Publicar" at bounding box center [1431, 12] width 28 height 8
click at [1430, 14] on span "Publicar" at bounding box center [1431, 12] width 28 height 8
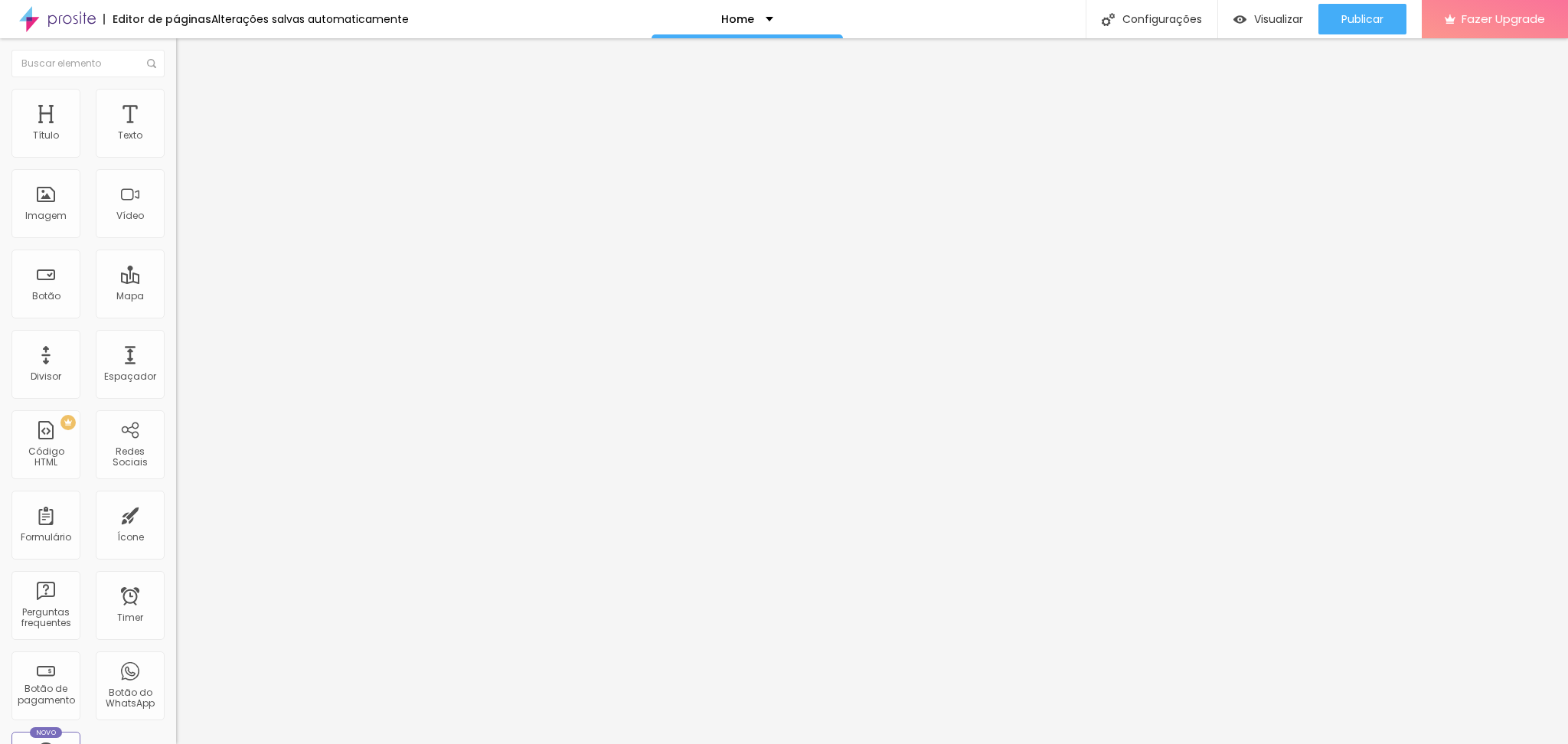
click at [176, 140] on span "Encaixotado" at bounding box center [205, 132] width 59 height 13
click at [176, 163] on span "Completo" at bounding box center [199, 156] width 47 height 13
click at [176, 149] on span "Encaixotado" at bounding box center [205, 141] width 59 height 13
click at [176, 101] on li "Estilo" at bounding box center [264, 96] width 176 height 16
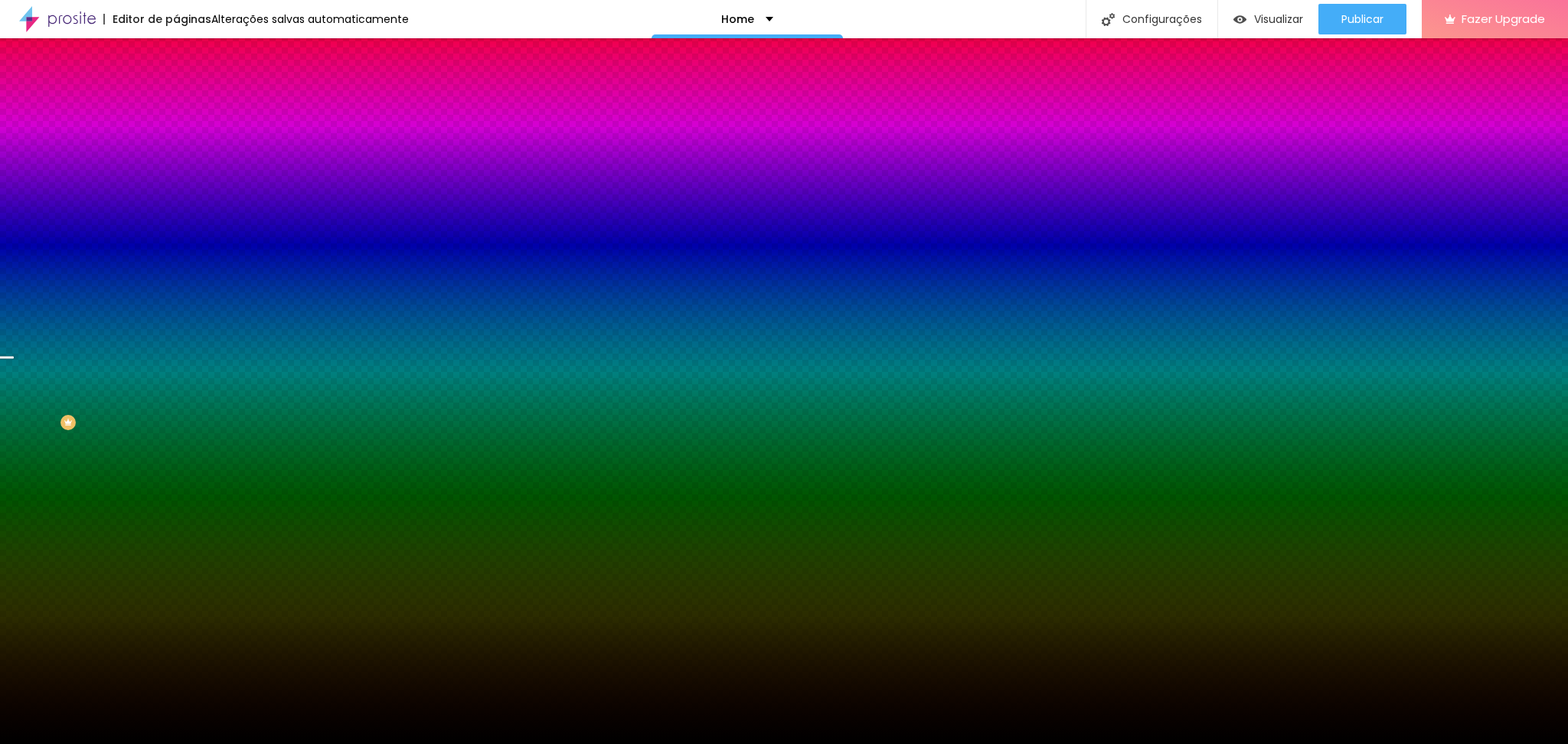
click at [176, 208] on div at bounding box center [264, 208] width 176 height 0
drag, startPoint x: 153, startPoint y: 352, endPoint x: 159, endPoint y: 166, distance: 186.1
click at [176, 166] on div "Imagem de fundo Trocar imagem Efeito da Imagem Parallax Nenhum Parallax Cor de …" at bounding box center [264, 218] width 176 height 198
click at [176, 448] on div "Editar Seção Conteúdo Estilo Avançado Imagem de fundo Trocar imagem Efeito da I…" at bounding box center [264, 391] width 176 height 706
click at [176, 104] on li "Avançado" at bounding box center [264, 111] width 176 height 16
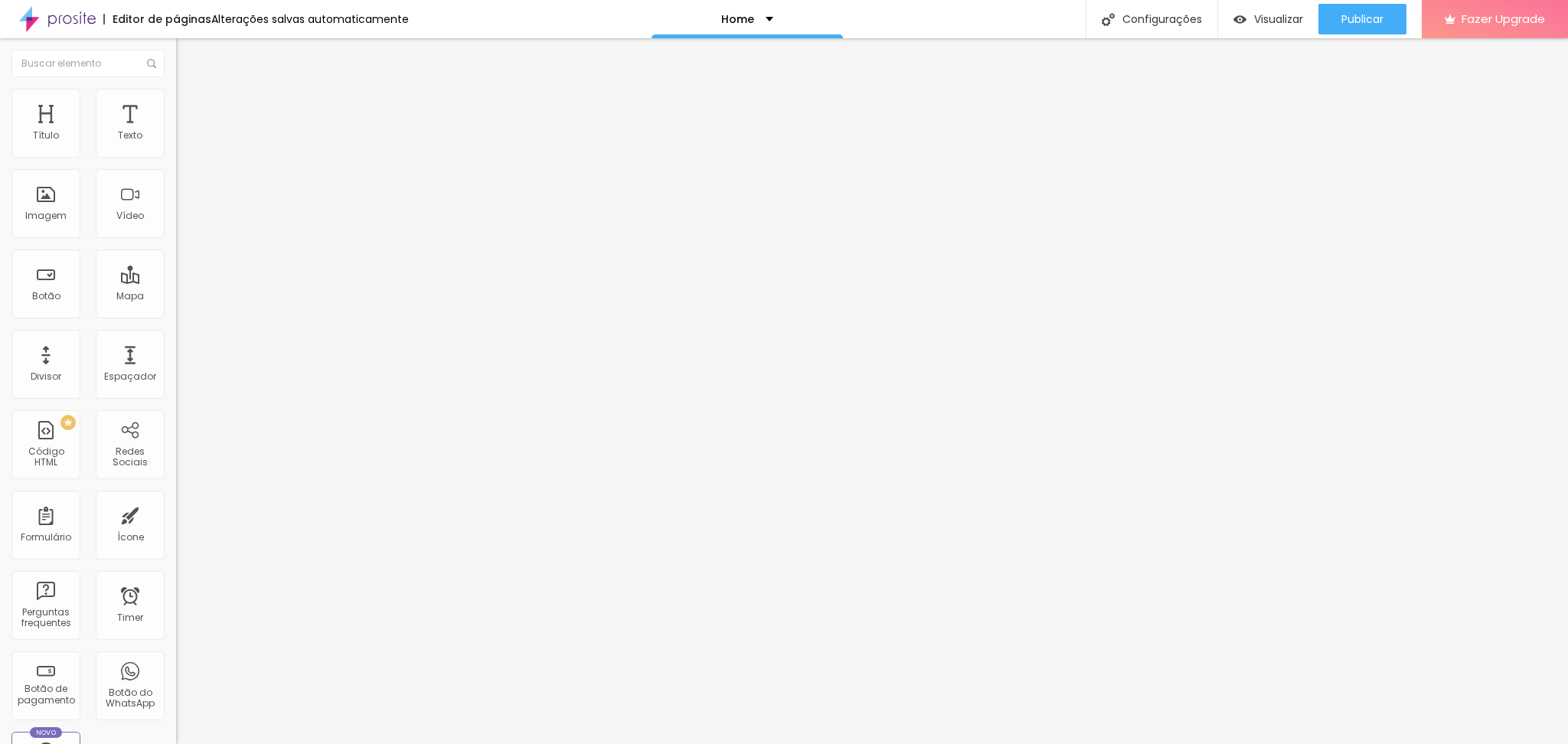
click at [176, 88] on img at bounding box center [183, 79] width 14 height 14
click at [1282, 13] on span "Visualizar" at bounding box center [1279, 18] width 49 height 12
click at [1282, 15] on span "Visualizar" at bounding box center [1279, 18] width 49 height 12
